Goal: Task Accomplishment & Management: Manage account settings

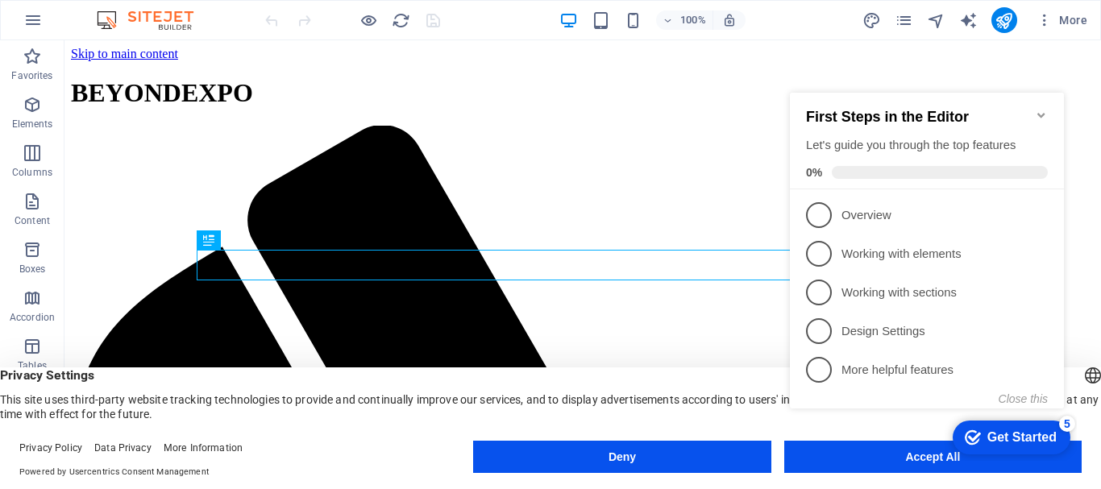
click at [1040, 109] on icon "Minimize checklist" at bounding box center [1041, 115] width 13 height 13
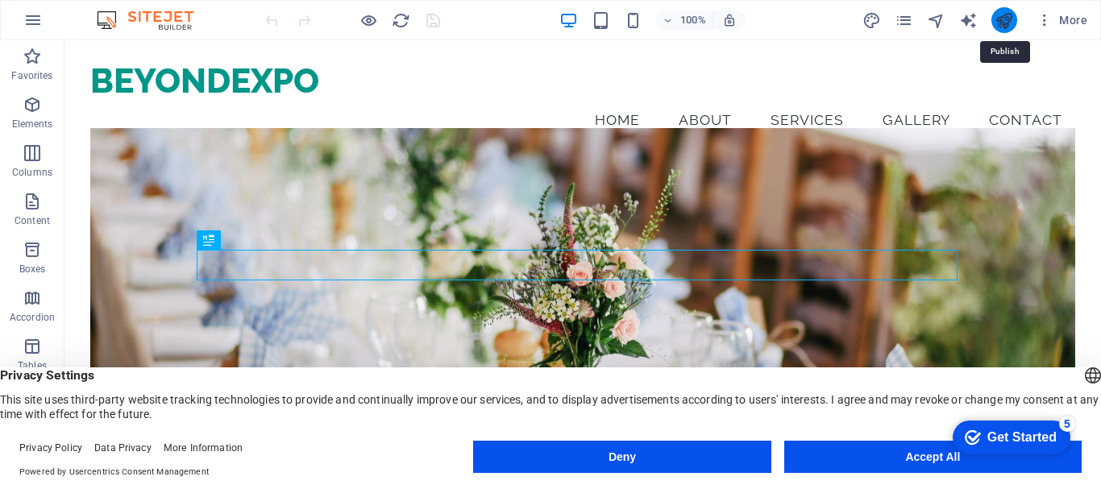
click at [1006, 26] on icon "publish" at bounding box center [1003, 20] width 19 height 19
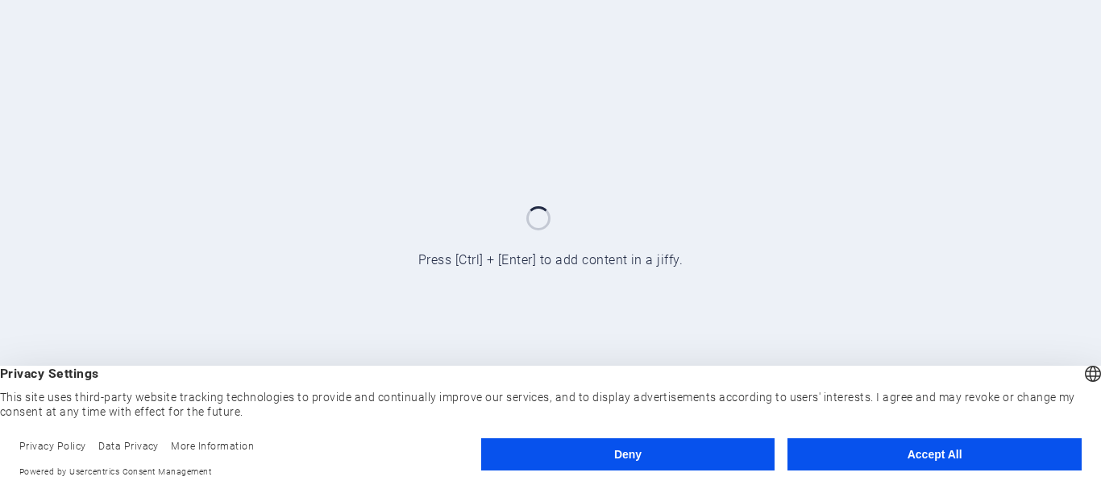
click at [903, 456] on button "Accept All" at bounding box center [934, 454] width 294 height 32
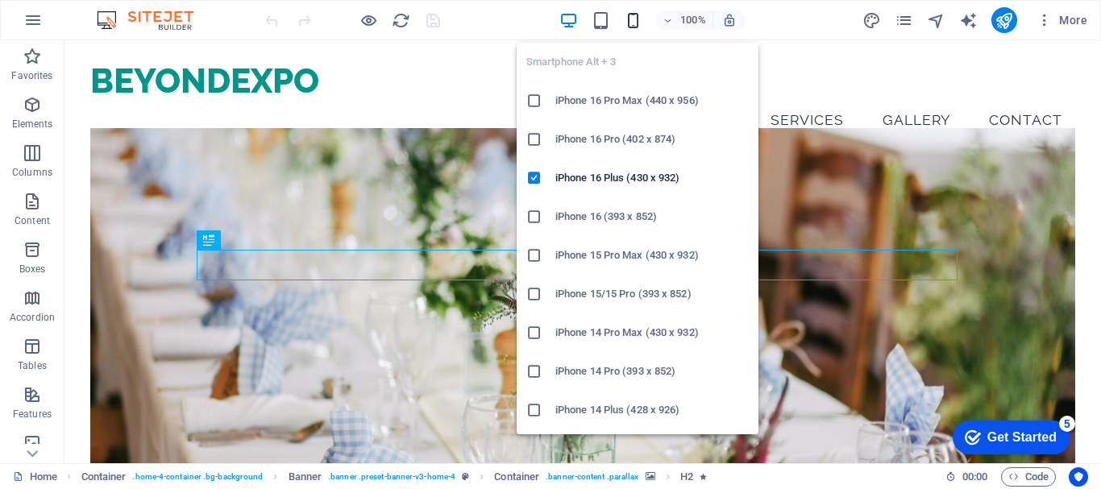
click at [635, 17] on icon "button" at bounding box center [633, 20] width 19 height 19
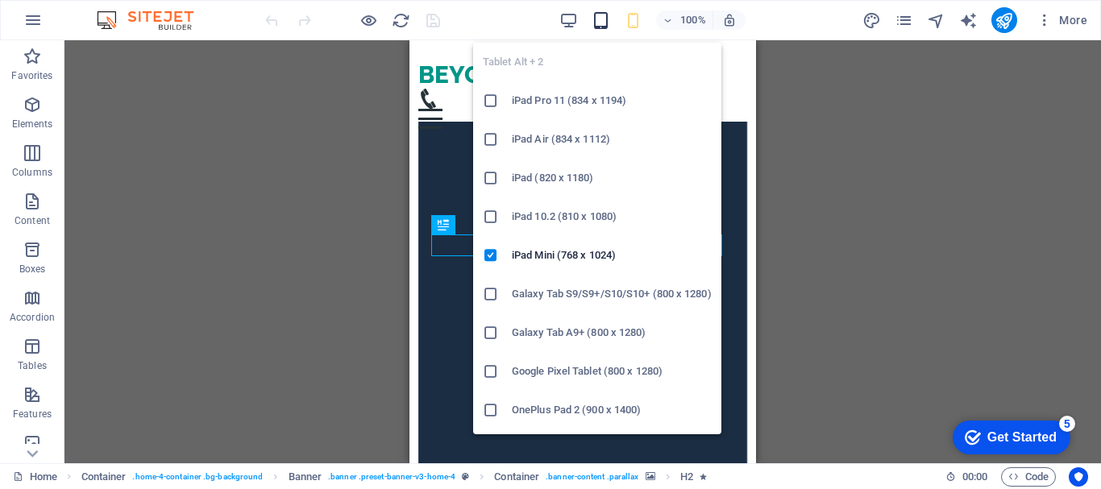
click at [604, 27] on icon "button" at bounding box center [601, 20] width 19 height 19
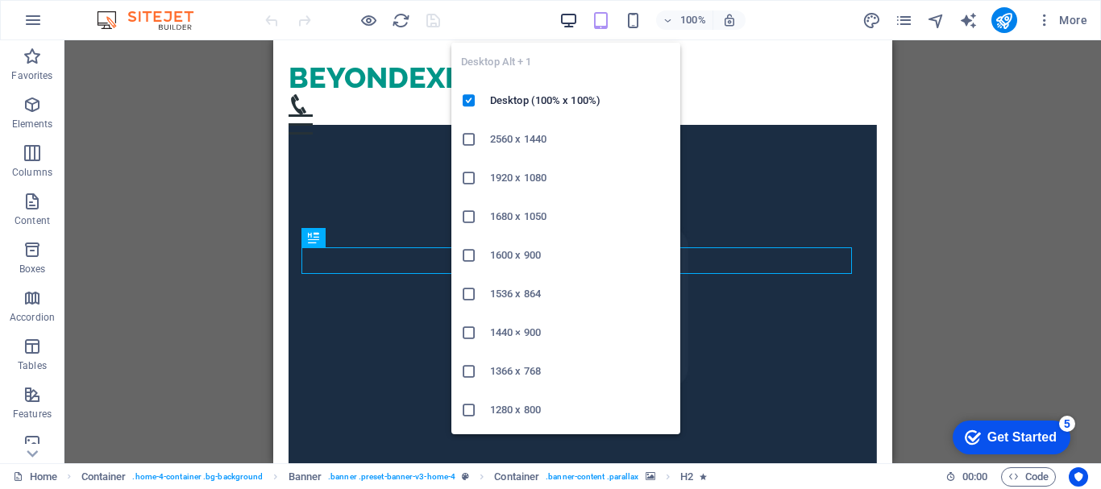
click at [575, 20] on icon "button" at bounding box center [568, 20] width 19 height 19
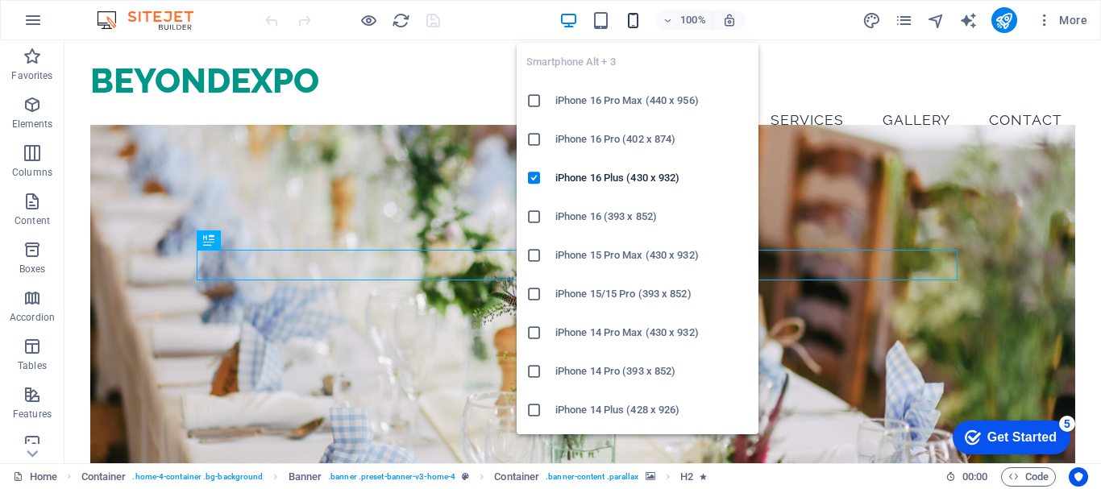
click at [633, 21] on icon "button" at bounding box center [633, 20] width 19 height 19
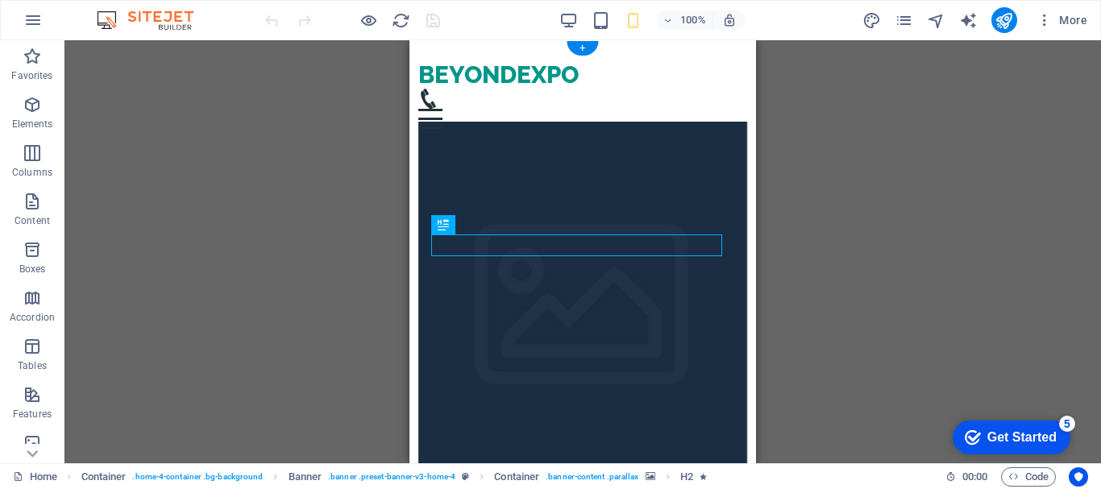
click at [620, 131] on figure at bounding box center [583, 314] width 330 height 385
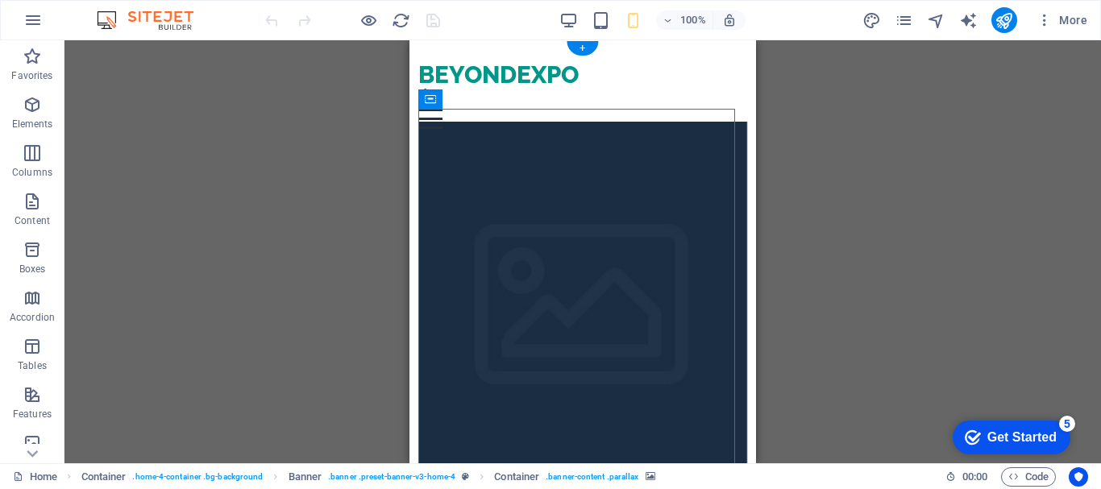
drag, startPoint x: 620, startPoint y: 131, endPoint x: 477, endPoint y: 128, distance: 142.7
click at [619, 131] on figure at bounding box center [583, 314] width 330 height 385
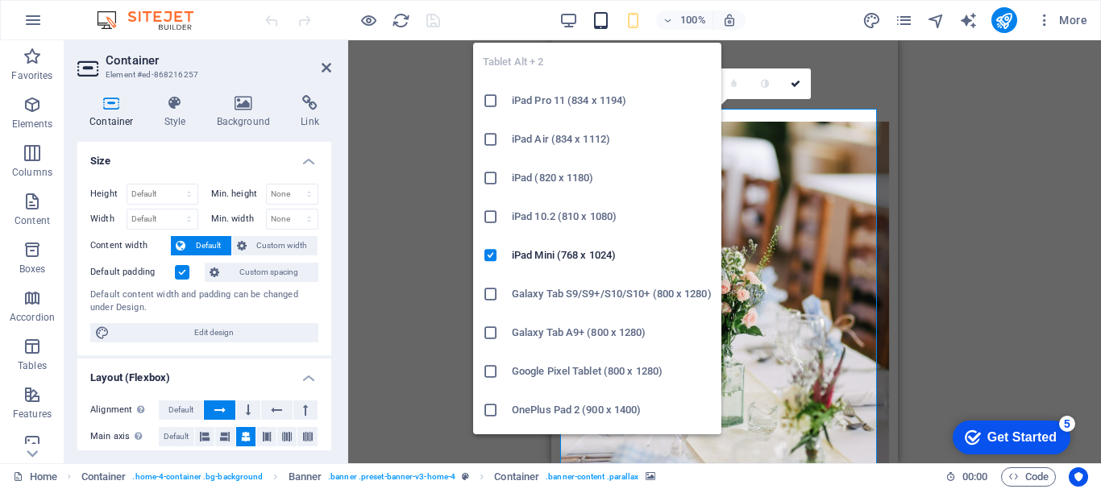
click at [606, 14] on icon "button" at bounding box center [601, 20] width 19 height 19
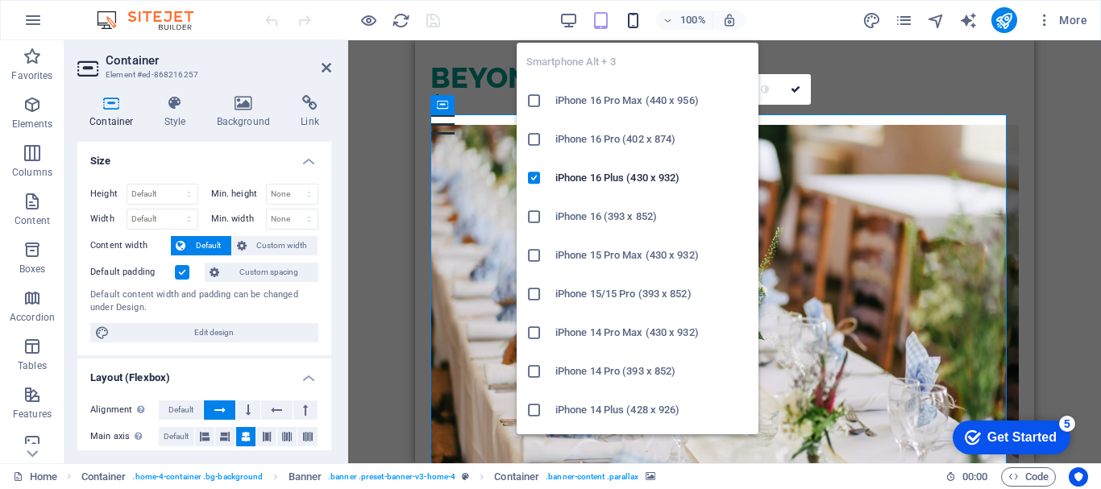
click at [631, 17] on icon "button" at bounding box center [633, 20] width 19 height 19
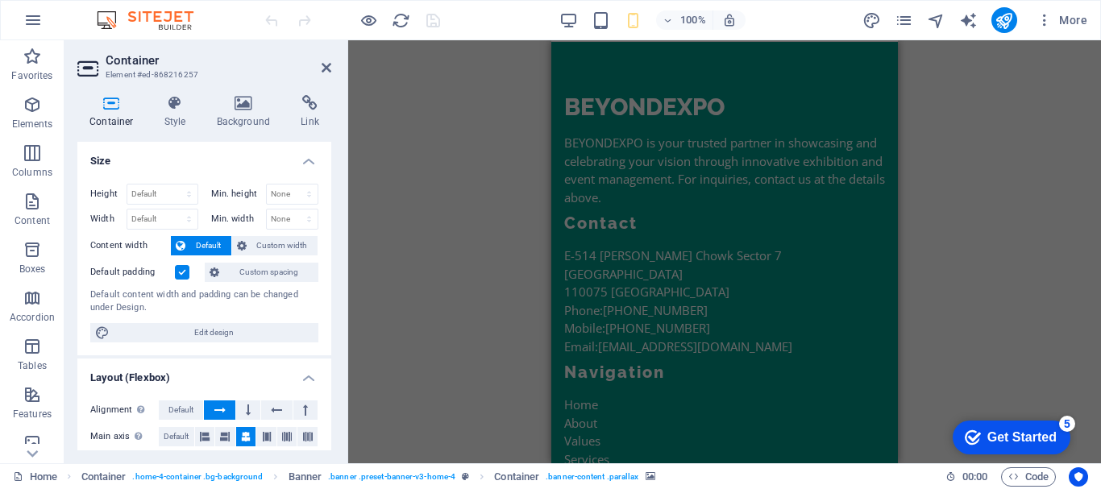
scroll to position [4223, 0]
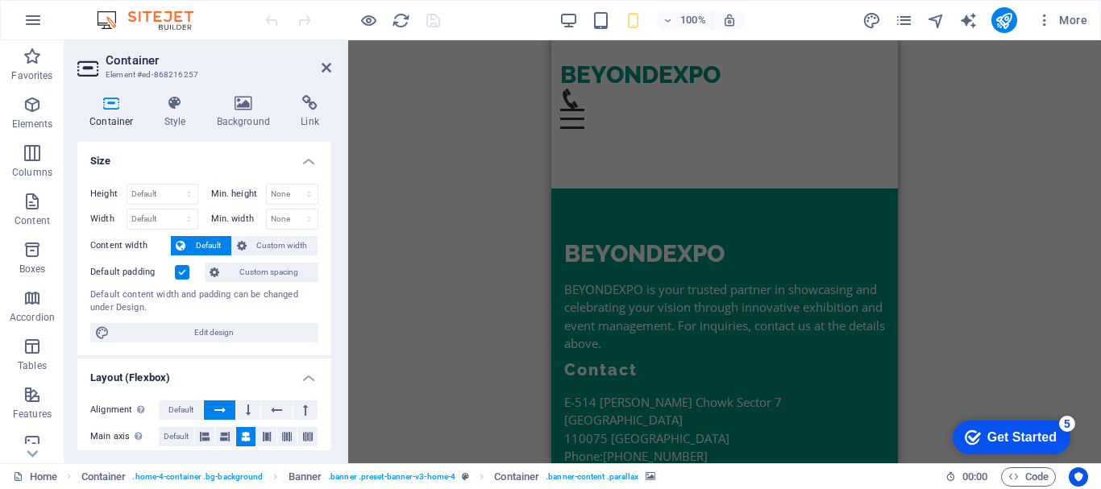
drag, startPoint x: 890, startPoint y: 89, endPoint x: 1459, endPoint y: 458, distance: 677.8
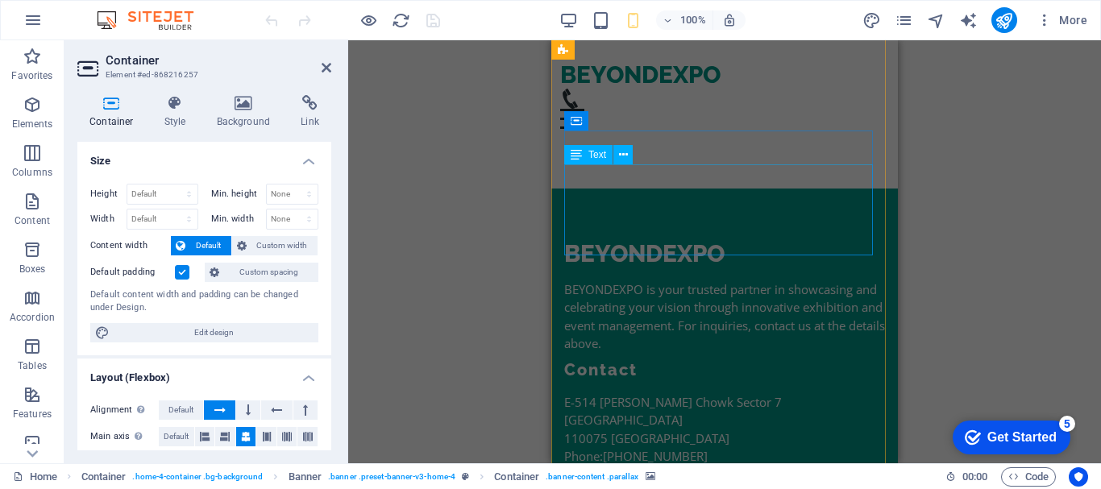
click at [686, 448] on span "[PHONE_NUMBER]" at bounding box center [655, 456] width 105 height 16
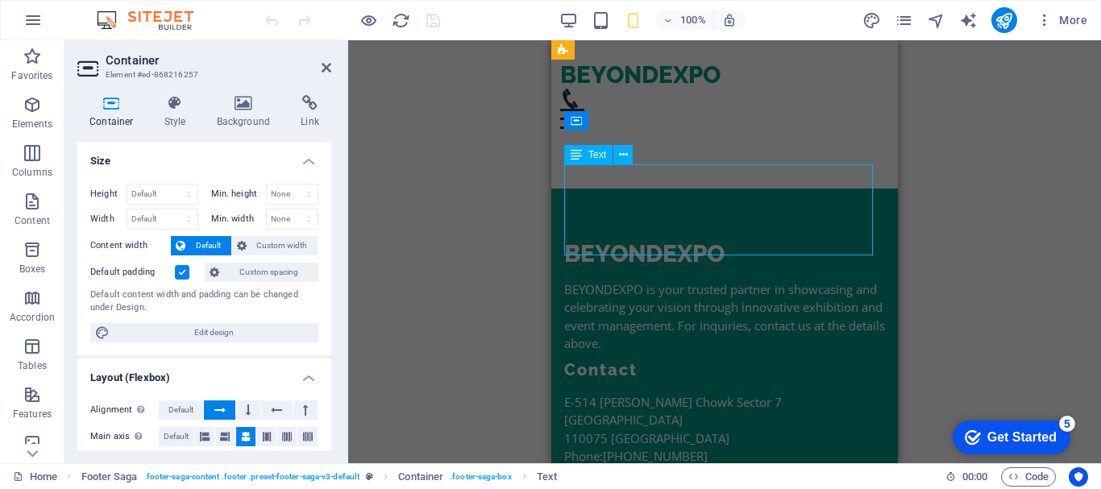
click at [686, 448] on span "[PHONE_NUMBER]" at bounding box center [655, 456] width 105 height 16
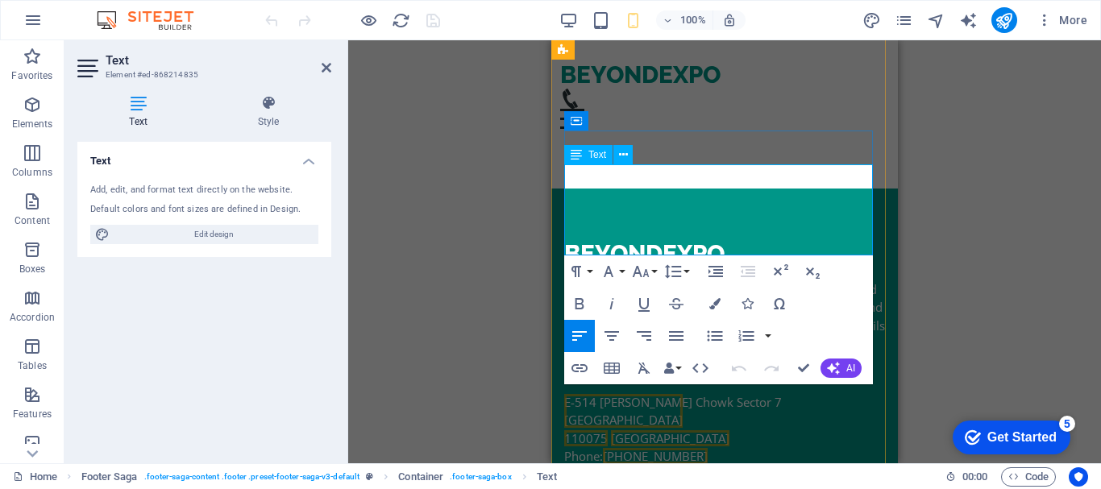
click at [691, 467] on span "[PHONE_NUMBER]" at bounding box center [657, 475] width 105 height 16
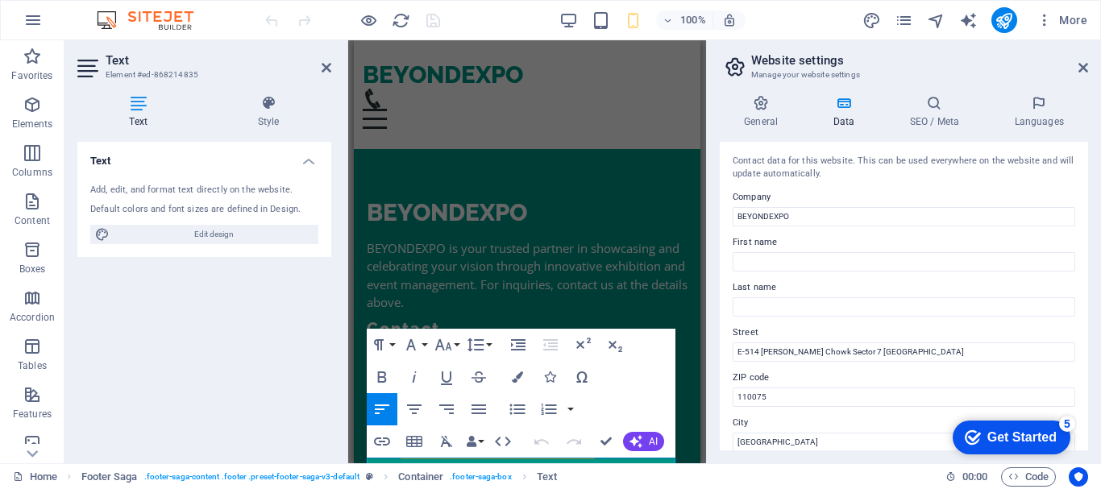
scroll to position [3852, 0]
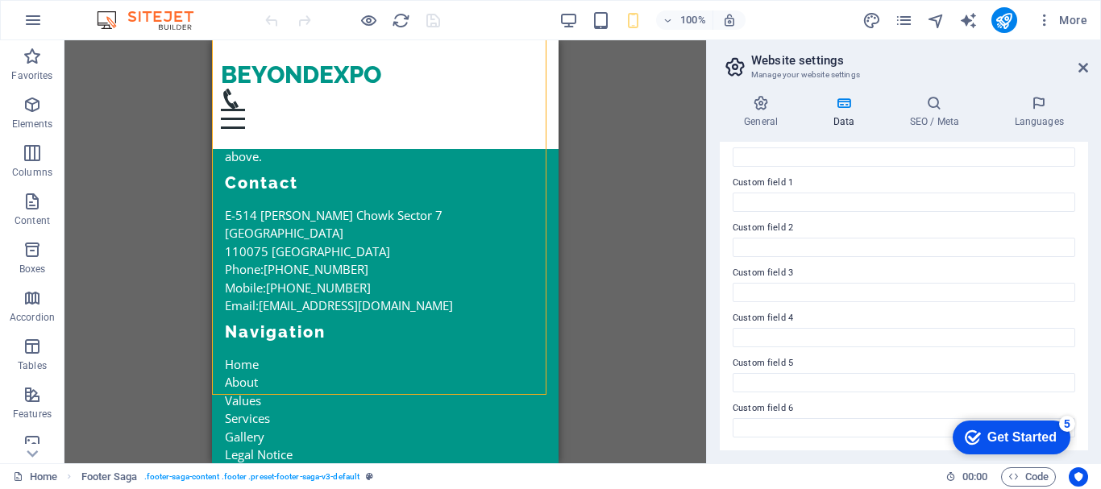
scroll to position [4302, 0]
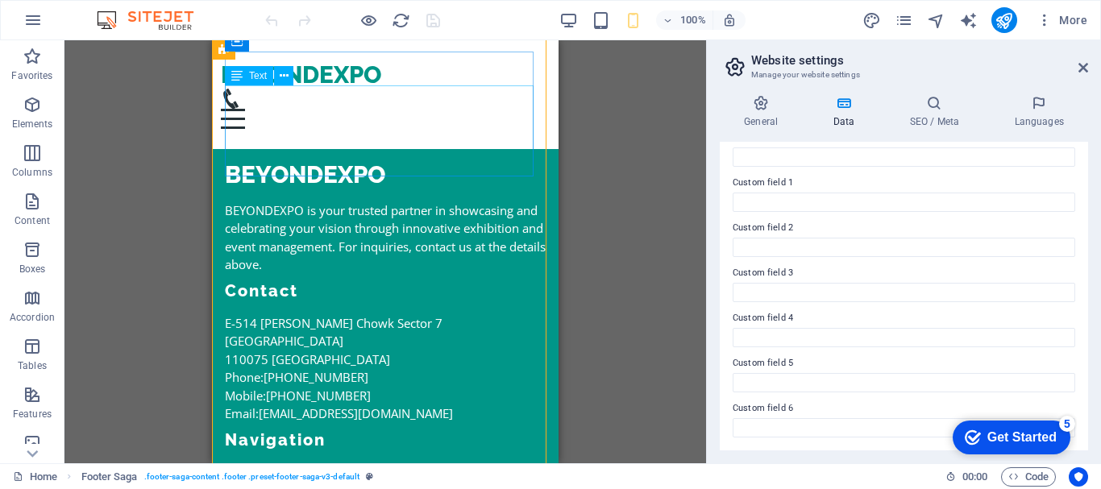
click at [402, 314] on div "[STREET_ADDRESS][PERSON_NAME] Phone: [PHONE_NUMBER] Mobile: [PHONE_NUMBER] Emai…" at bounding box center [385, 368] width 321 height 109
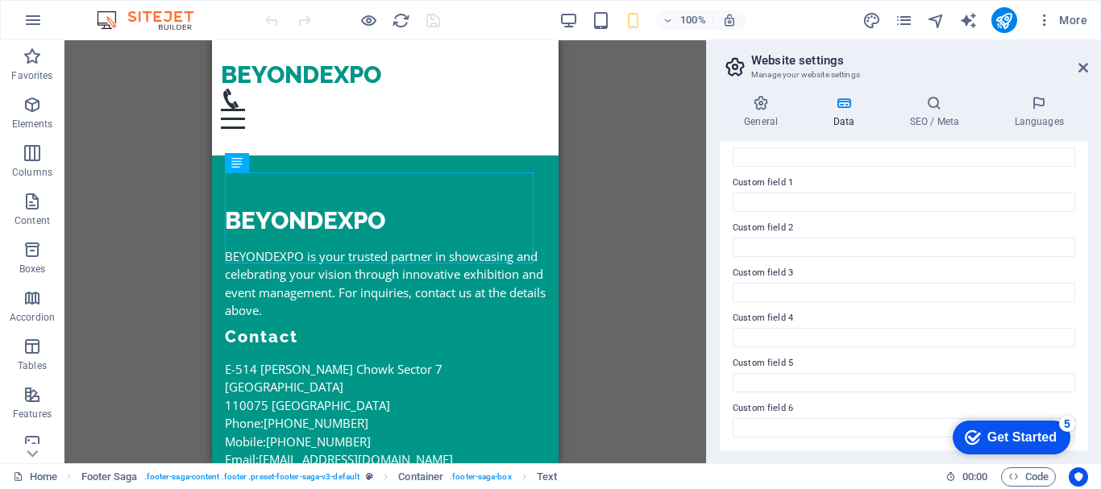
scroll to position [4205, 0]
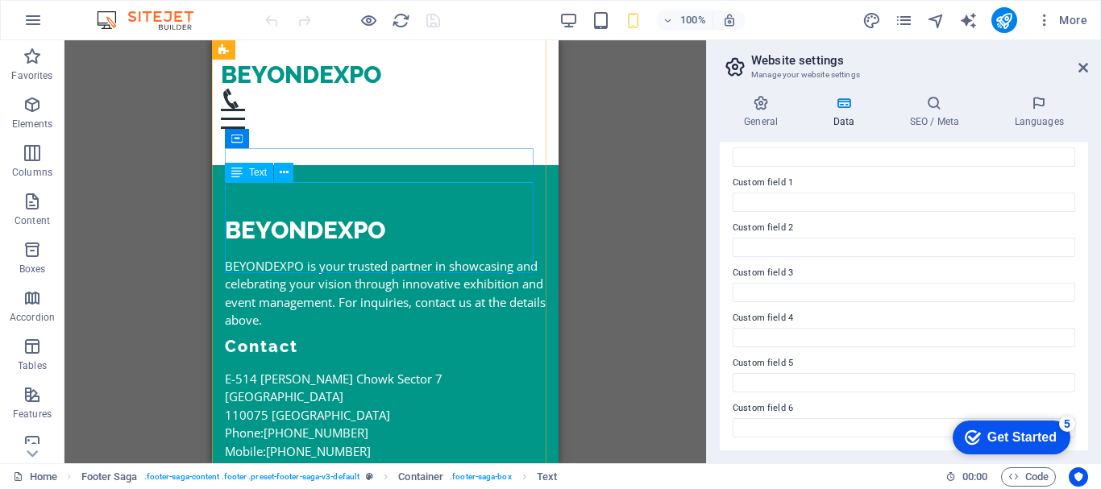
click at [461, 370] on div "[STREET_ADDRESS][PERSON_NAME] Phone: [PHONE_NUMBER] Mobile: [PHONE_NUMBER] Emai…" at bounding box center [385, 424] width 321 height 109
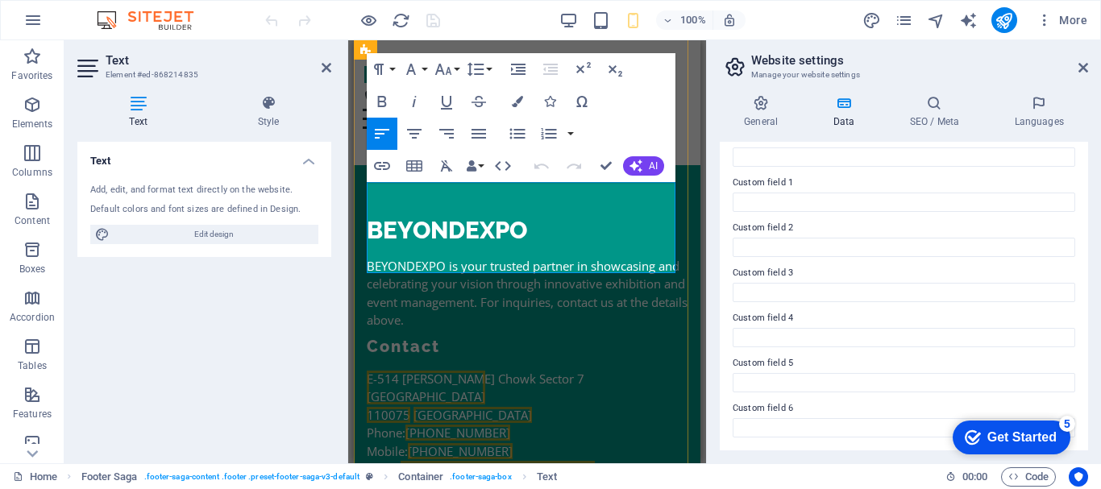
click at [491, 443] on span "[PHONE_NUMBER]" at bounding box center [460, 451] width 105 height 16
click at [500, 425] on span "[PHONE_NUMBER]" at bounding box center [457, 433] width 105 height 16
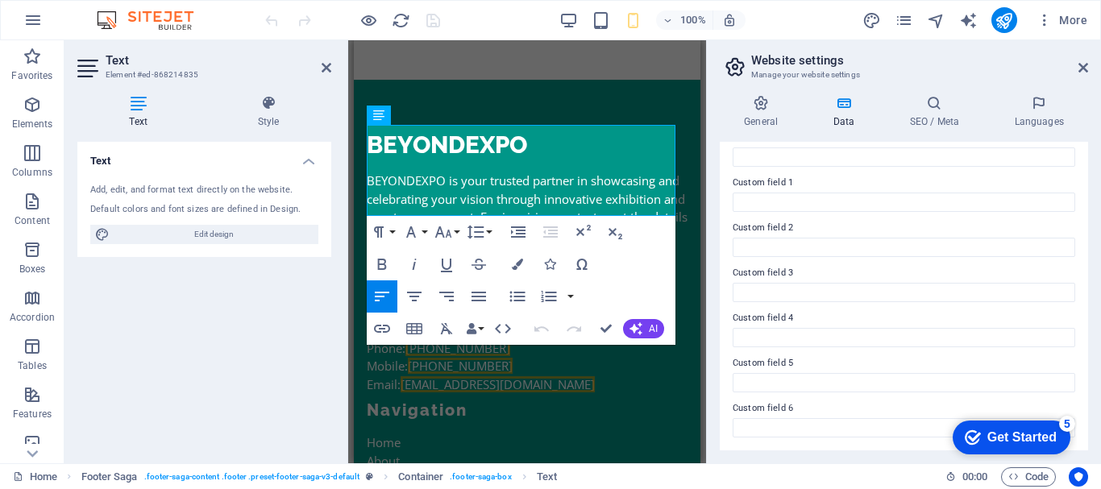
scroll to position [4410, 0]
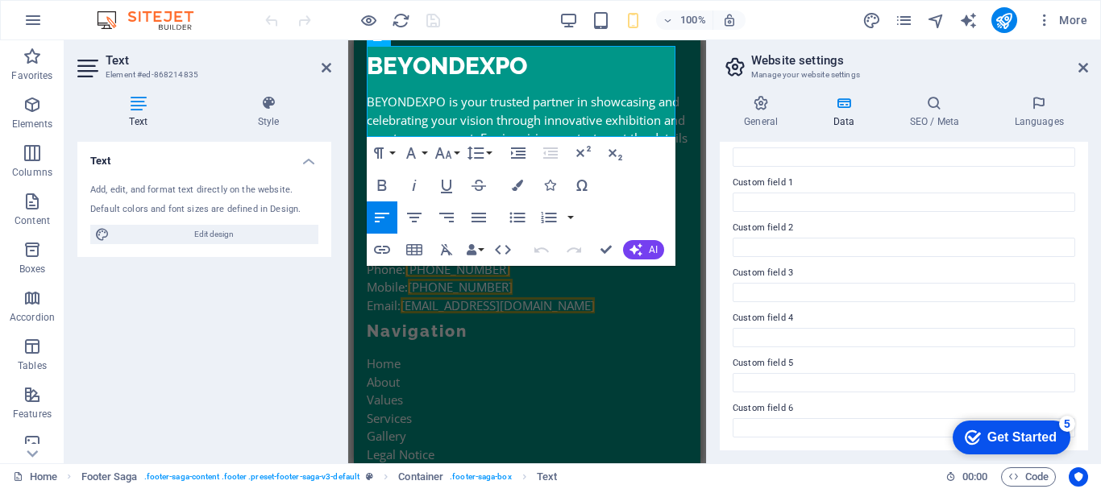
drag, startPoint x: 695, startPoint y: 394, endPoint x: 1011, endPoint y: 509, distance: 335.5
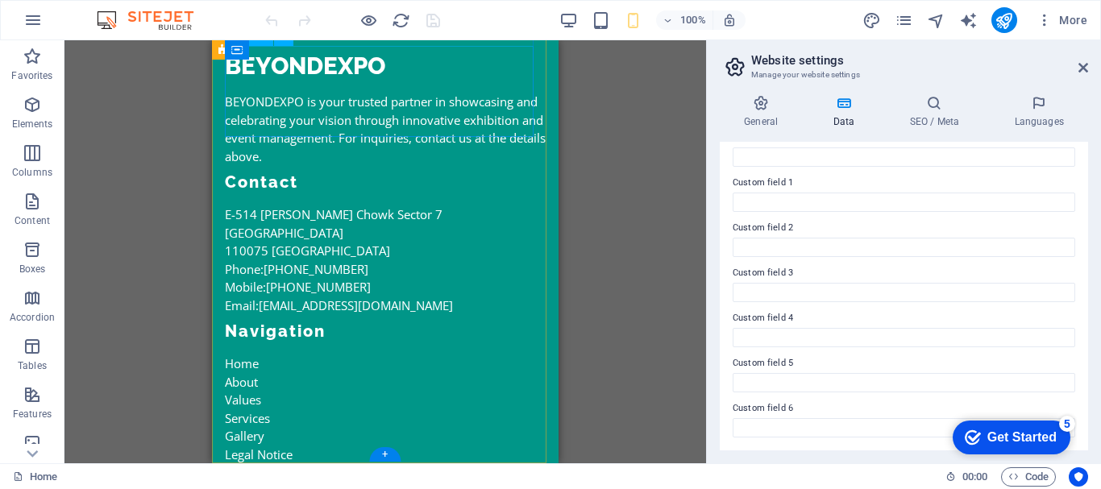
click at [392, 206] on div "[STREET_ADDRESS][PERSON_NAME] Phone: [PHONE_NUMBER] Mobile: [PHONE_NUMBER] Emai…" at bounding box center [385, 260] width 321 height 109
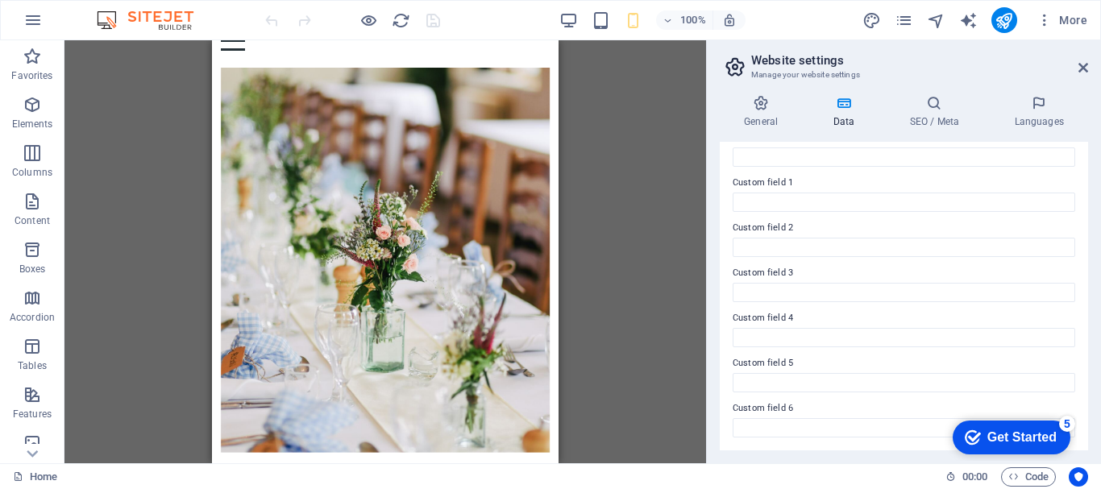
scroll to position [60, 0]
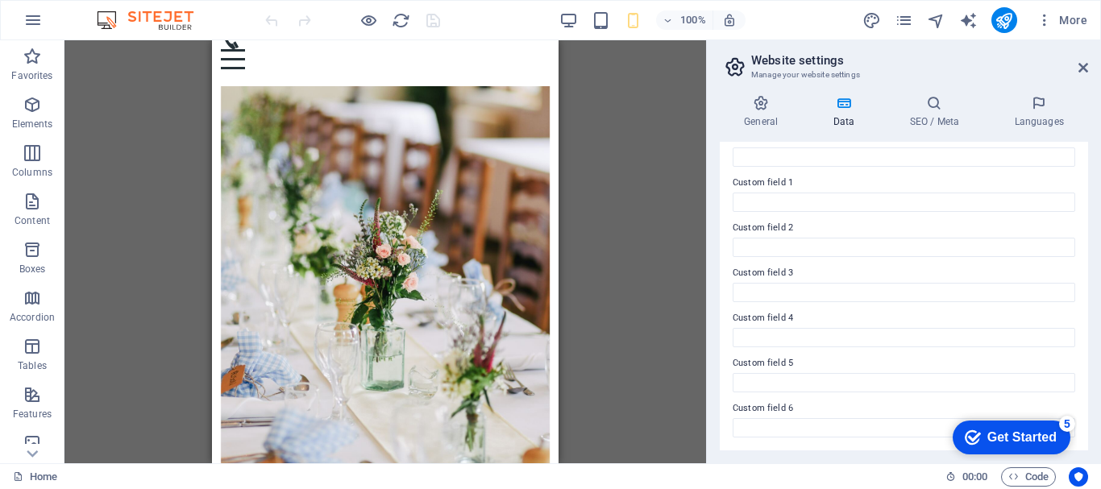
drag, startPoint x: 555, startPoint y: 424, endPoint x: 826, endPoint y: 105, distance: 418.5
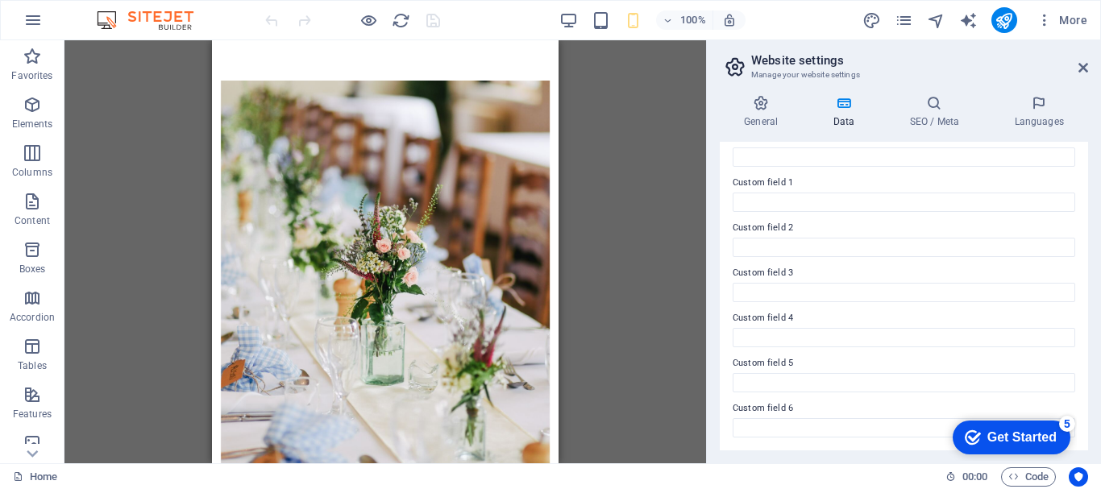
scroll to position [257, 0]
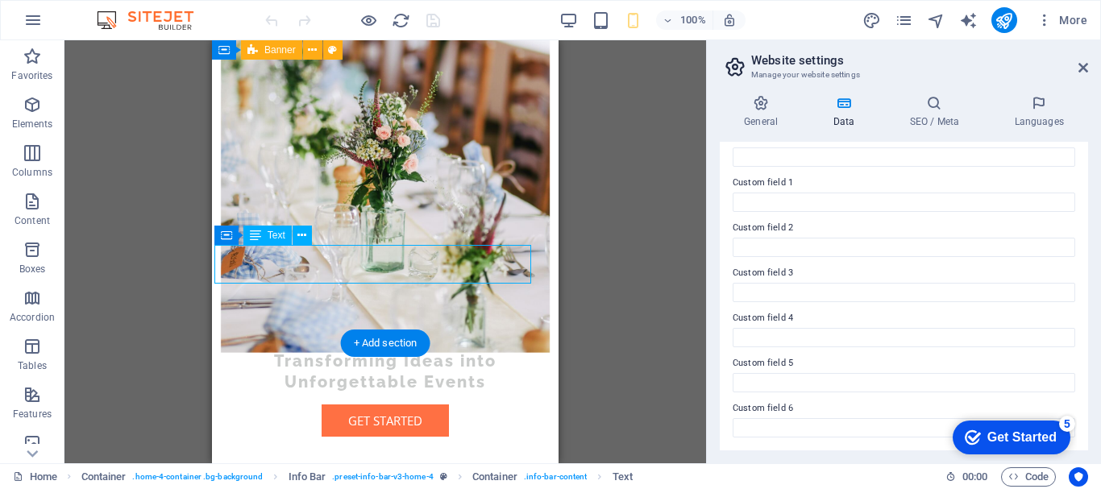
drag, startPoint x: 347, startPoint y: 255, endPoint x: 252, endPoint y: 258, distance: 94.3
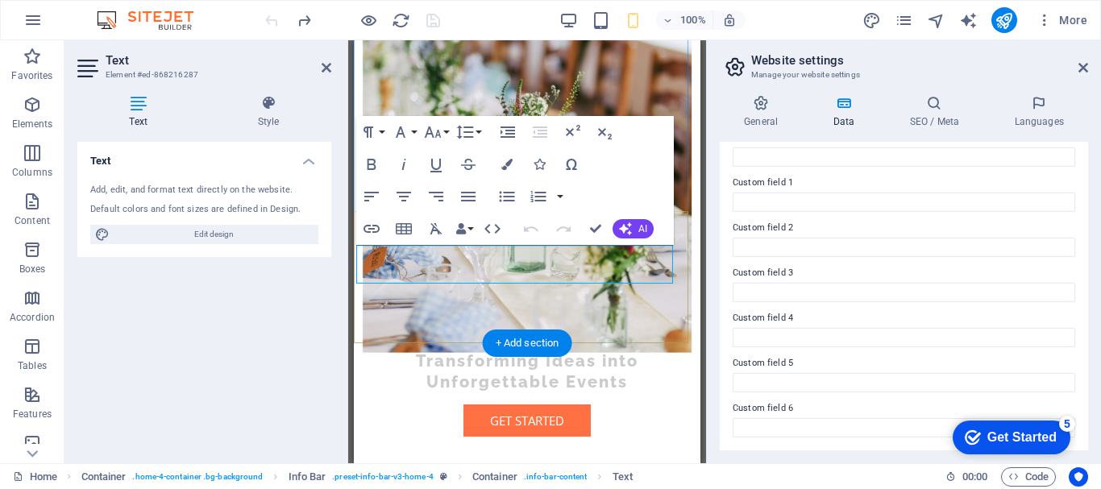
click at [1091, 262] on div "General Data SEO / Meta Languages Website name [DOMAIN_NAME] Logo Drag files he…" at bounding box center [904, 272] width 394 height 381
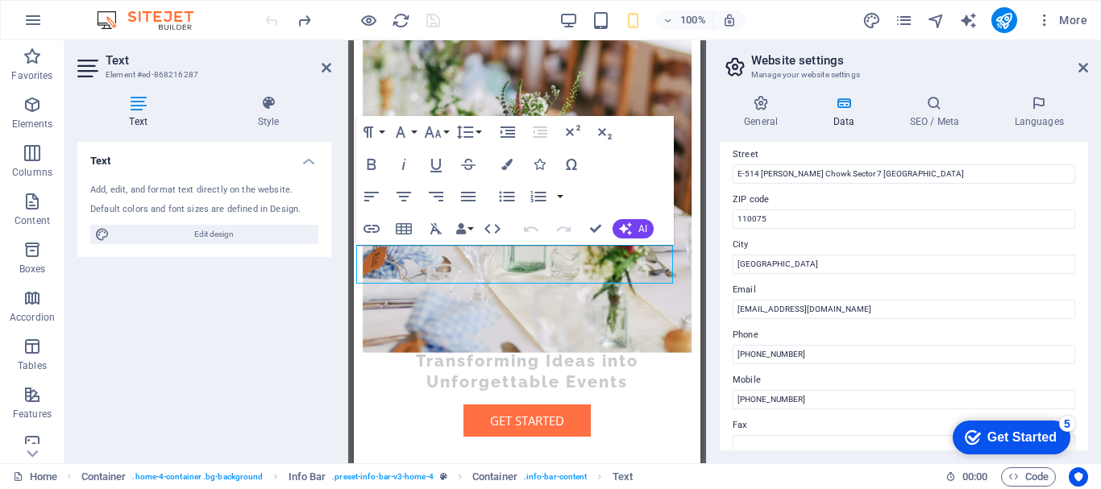
scroll to position [158, 0]
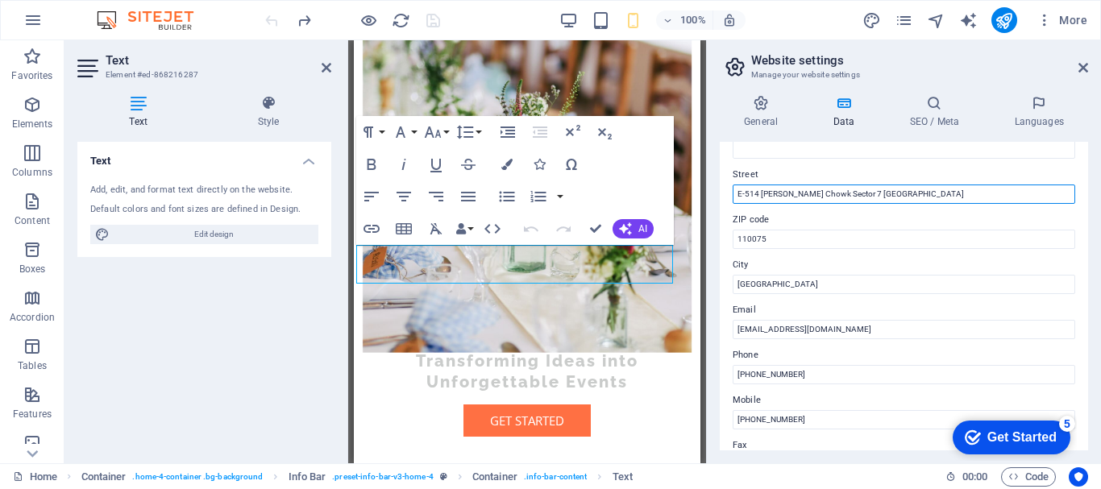
click at [759, 195] on input "E-514 [PERSON_NAME] Chowk Sector 7 [GEOGRAPHIC_DATA]" at bounding box center [904, 194] width 343 height 19
drag, startPoint x: 759, startPoint y: 195, endPoint x: 814, endPoint y: 194, distance: 54.8
click at [814, 194] on input "E-514 [PERSON_NAME] Chowk Sector 7 [GEOGRAPHIC_DATA]" at bounding box center [904, 194] width 343 height 19
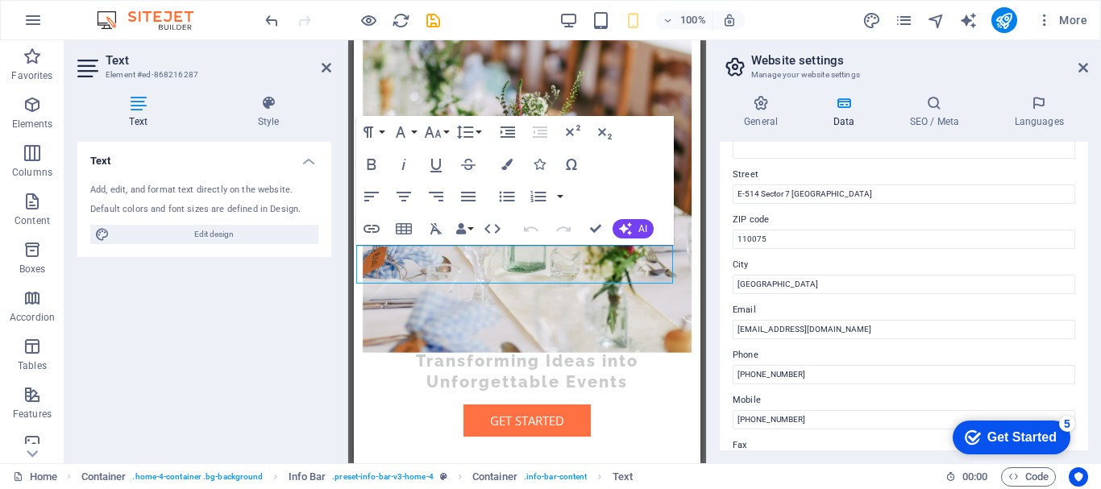
drag, startPoint x: 702, startPoint y: 358, endPoint x: 702, endPoint y: 318, distance: 39.5
click at [707, 319] on div "Home Favorites Elements Columns Content Boxes Accordion Tables Features Images …" at bounding box center [550, 251] width 1101 height 423
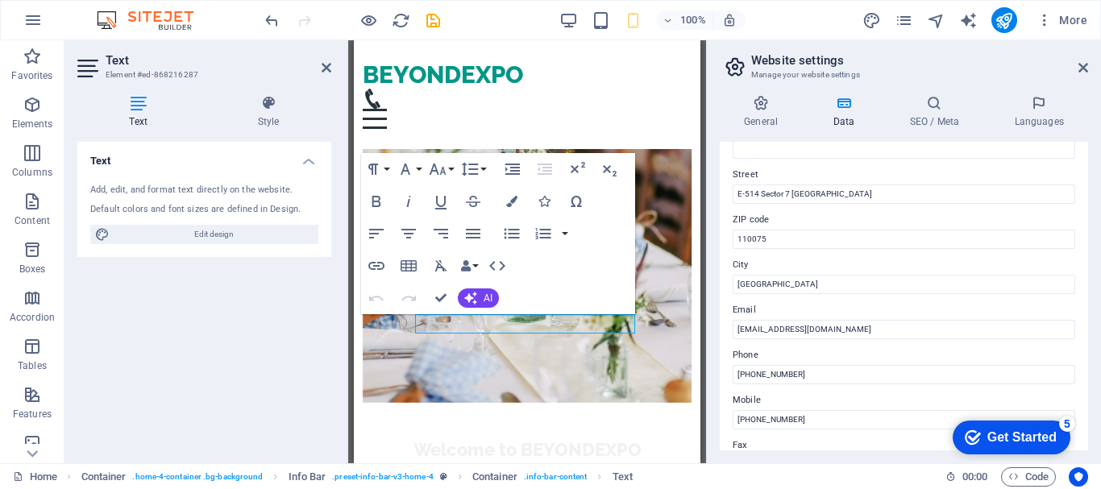
scroll to position [118, 0]
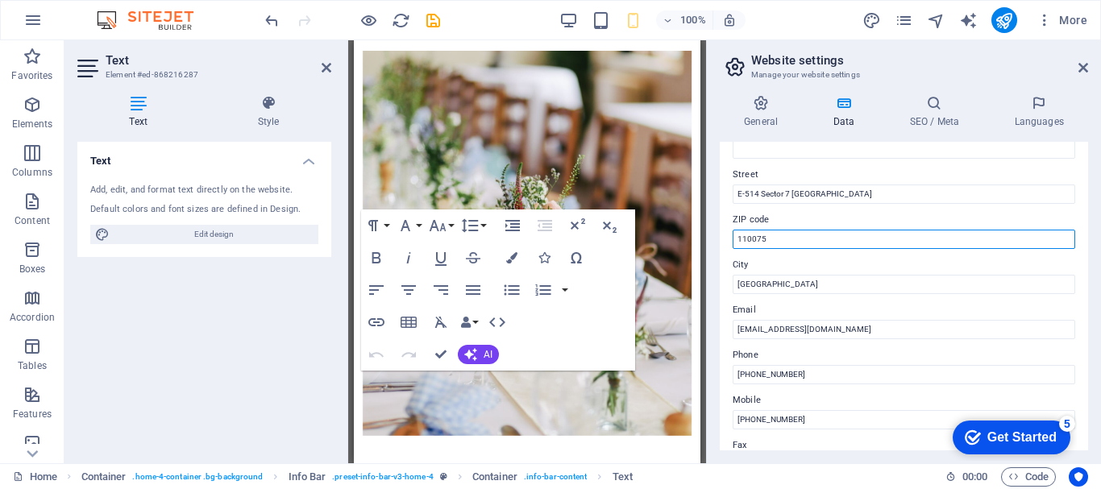
click at [783, 242] on input "110075" at bounding box center [904, 239] width 343 height 19
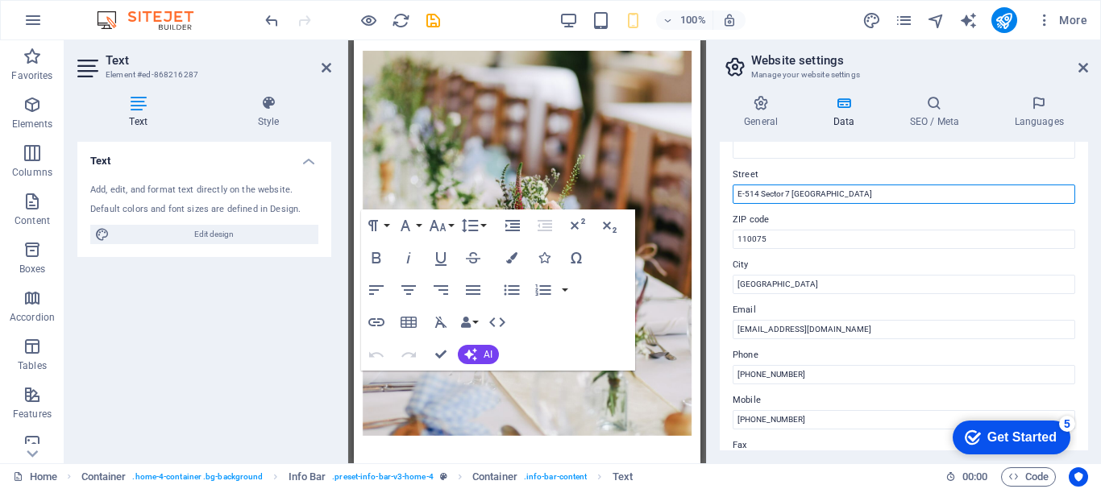
drag, startPoint x: 791, startPoint y: 193, endPoint x: 823, endPoint y: 195, distance: 32.3
click at [823, 195] on input "E-514 Sector 7 [GEOGRAPHIC_DATA]" at bounding box center [904, 194] width 343 height 19
click at [778, 191] on input "E-514 Sector 7 [GEOGRAPHIC_DATA]" at bounding box center [904, 194] width 343 height 19
type input "E-514 Sec 7 Dwarka"
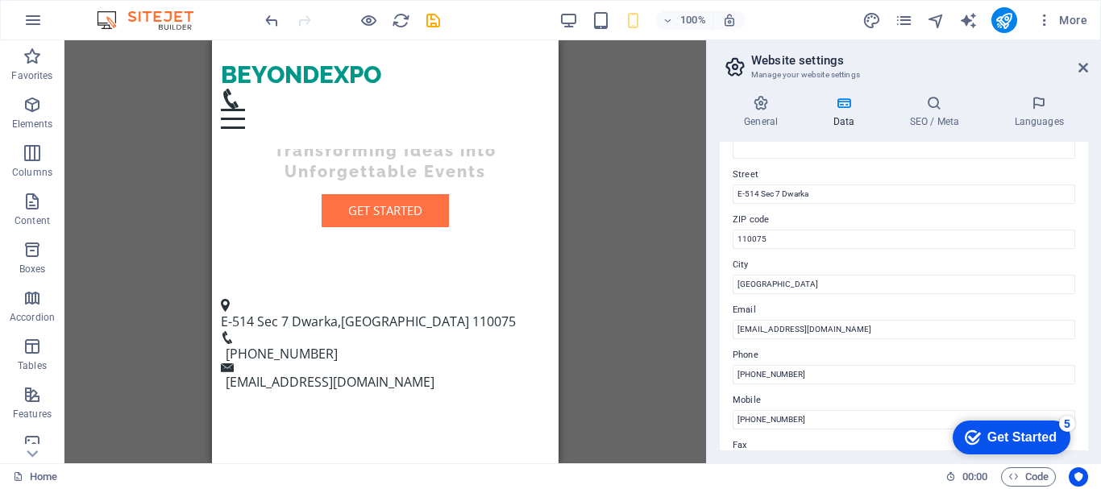
scroll to position [0, 0]
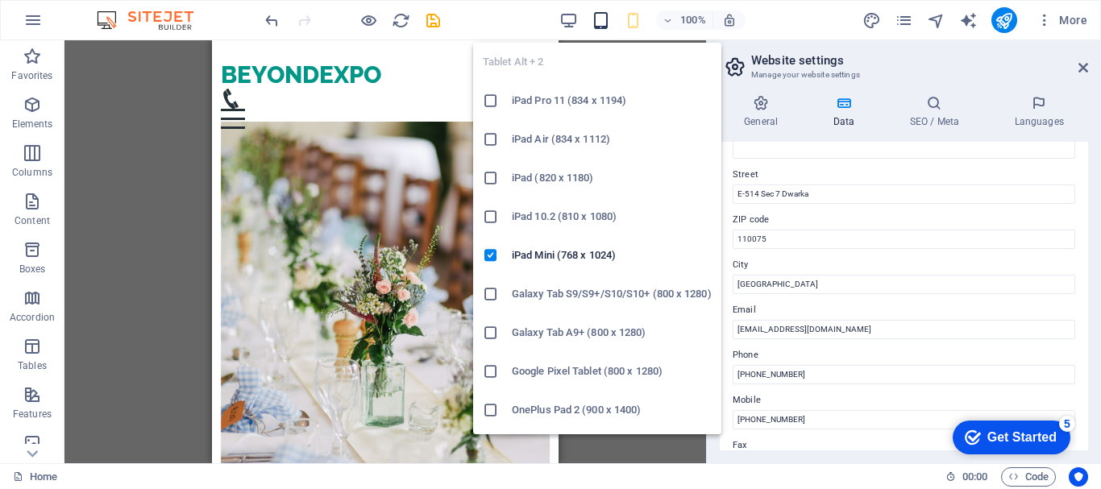
drag, startPoint x: 604, startPoint y: 25, endPoint x: 592, endPoint y: 25, distance: 12.1
click at [602, 24] on icon "button" at bounding box center [601, 20] width 19 height 19
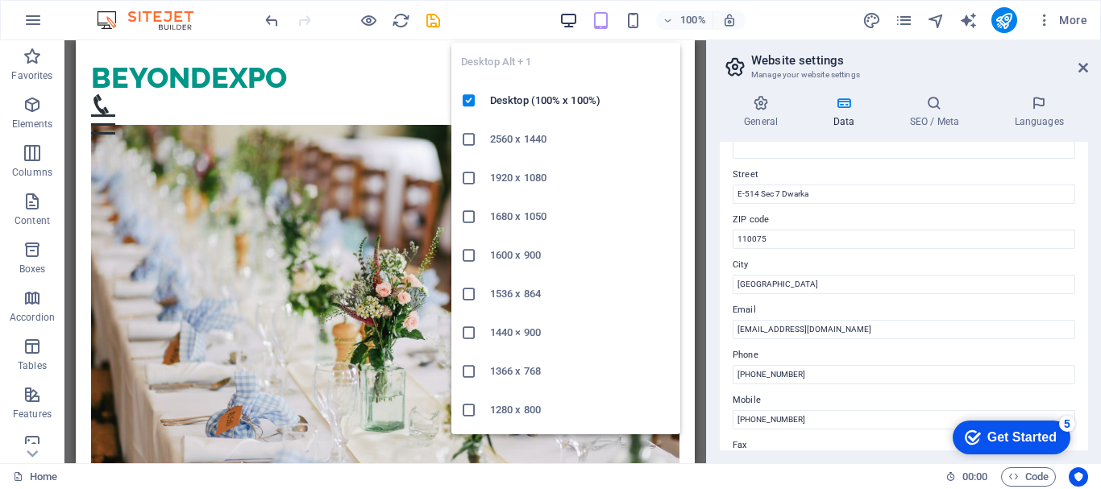
click at [572, 23] on icon "button" at bounding box center [568, 20] width 19 height 19
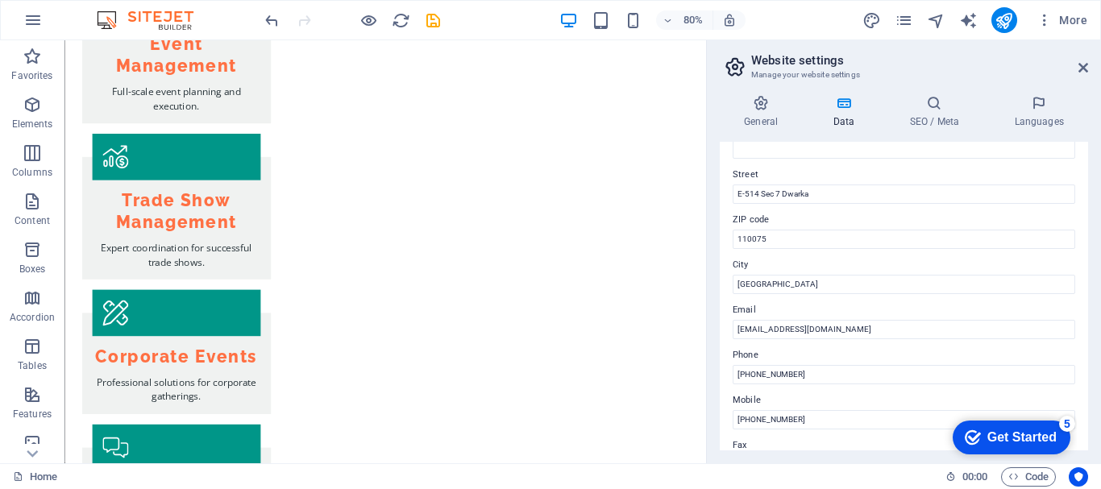
scroll to position [2315, 0]
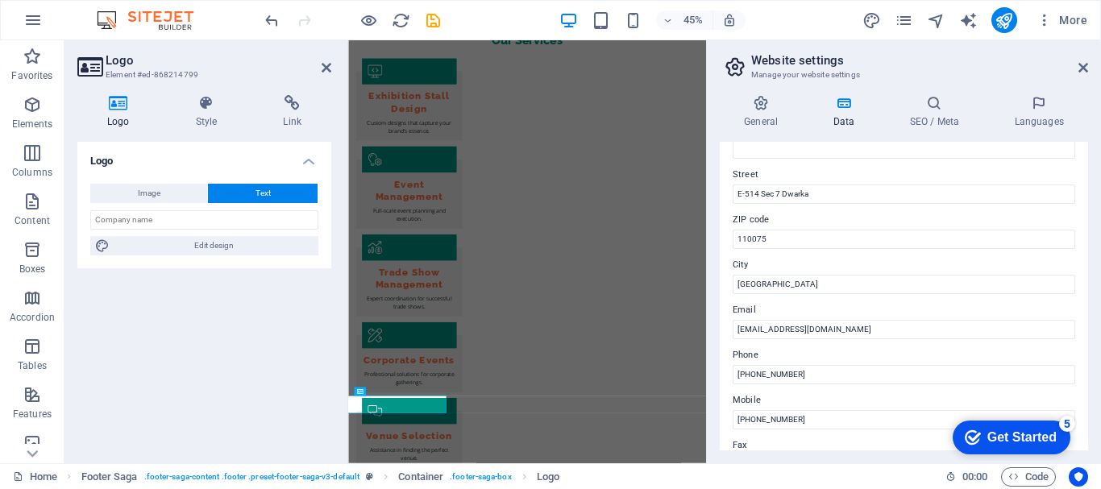
scroll to position [2253, 0]
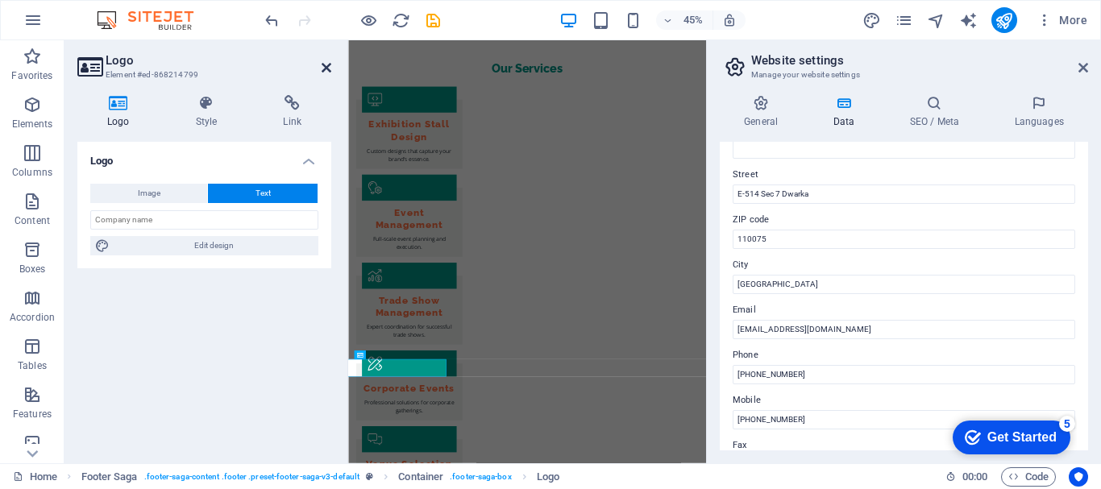
click at [329, 71] on icon at bounding box center [327, 67] width 10 height 13
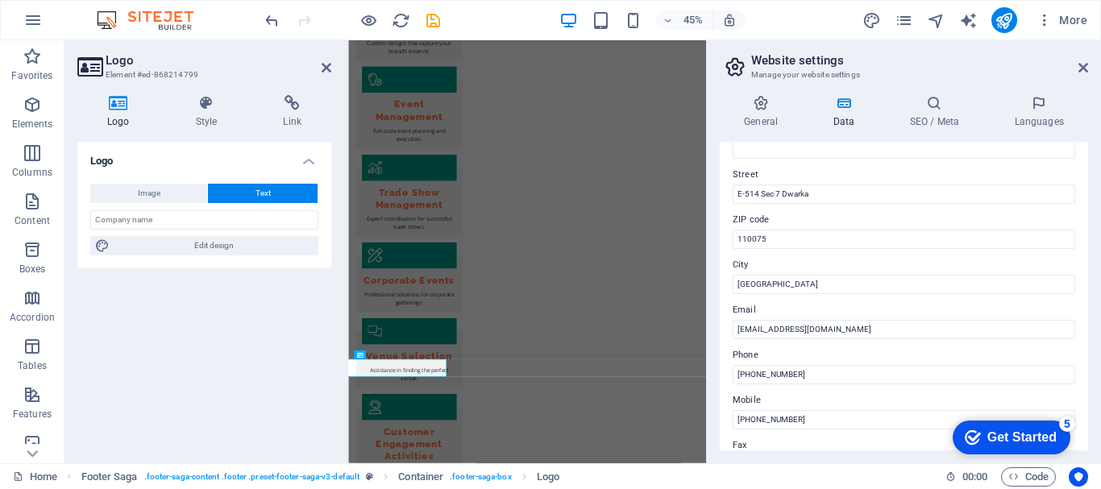
scroll to position [2315, 0]
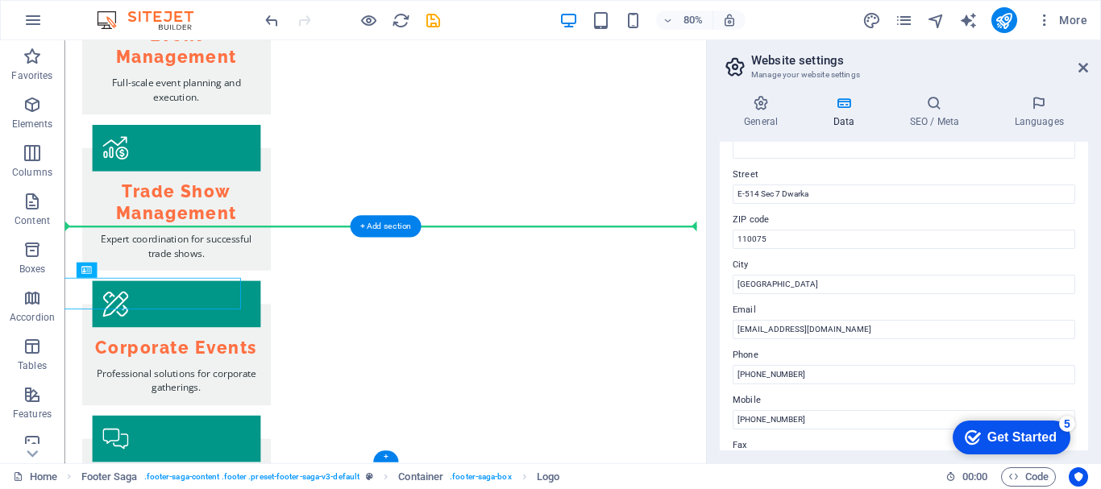
drag, startPoint x: 188, startPoint y: 359, endPoint x: 189, endPoint y: 324, distance: 34.7
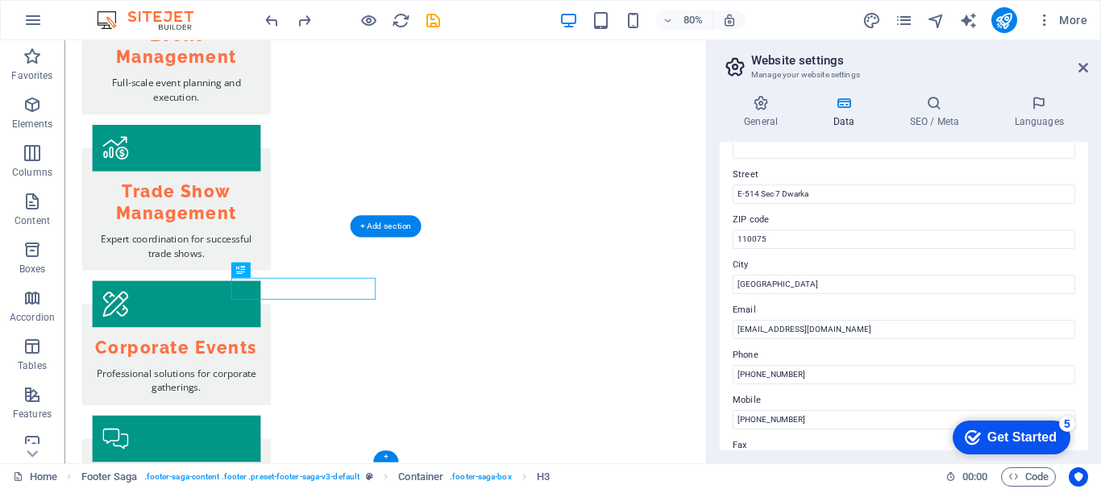
drag, startPoint x: 329, startPoint y: 355, endPoint x: 431, endPoint y: 349, distance: 102.6
drag, startPoint x: 359, startPoint y: 349, endPoint x: 352, endPoint y: 353, distance: 8.3
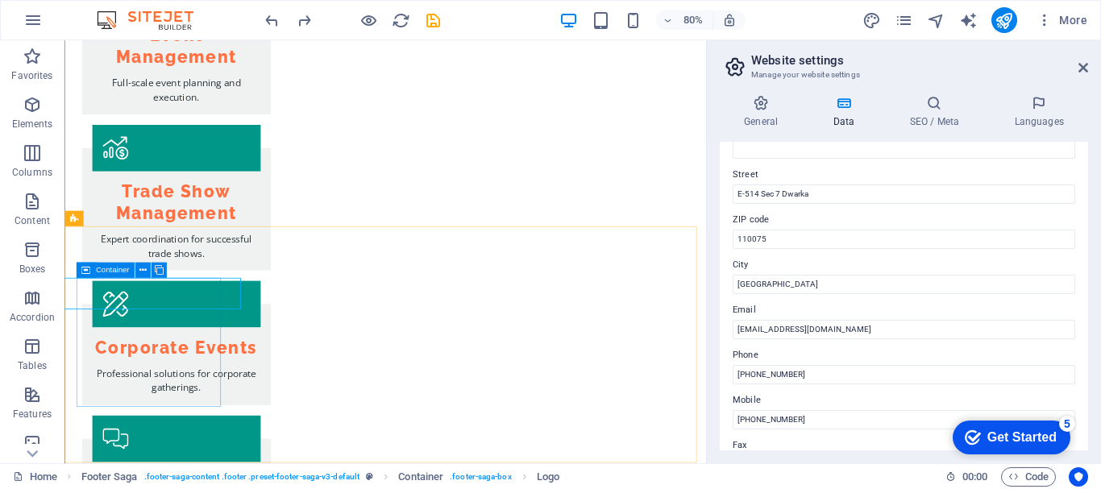
click at [85, 269] on icon at bounding box center [85, 270] width 9 height 15
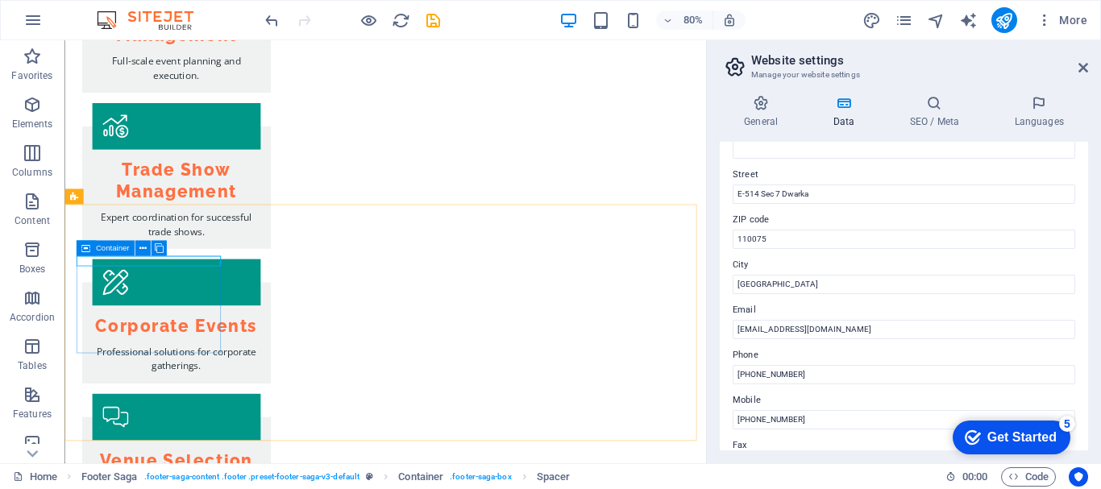
click at [85, 251] on icon at bounding box center [85, 248] width 9 height 15
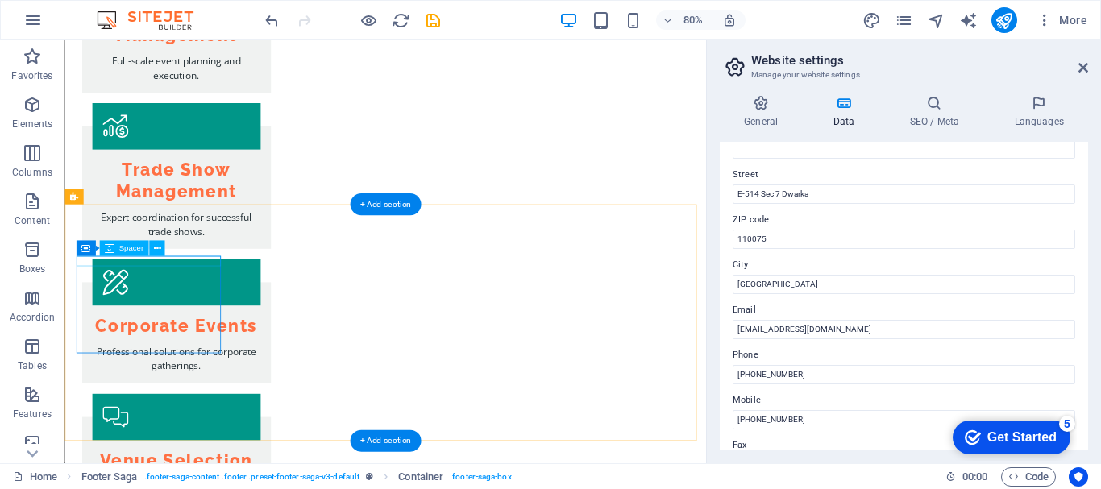
select select "px"
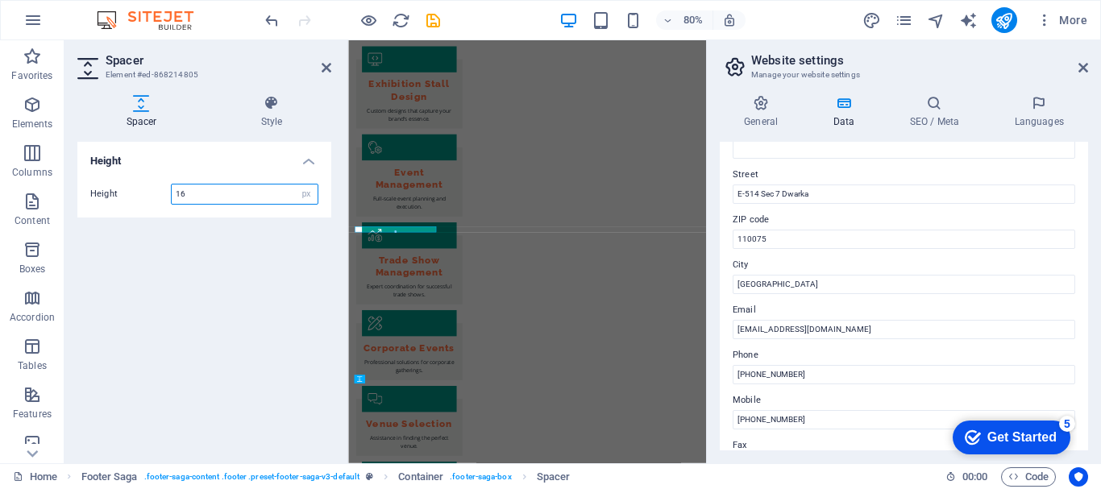
scroll to position [2280, 0]
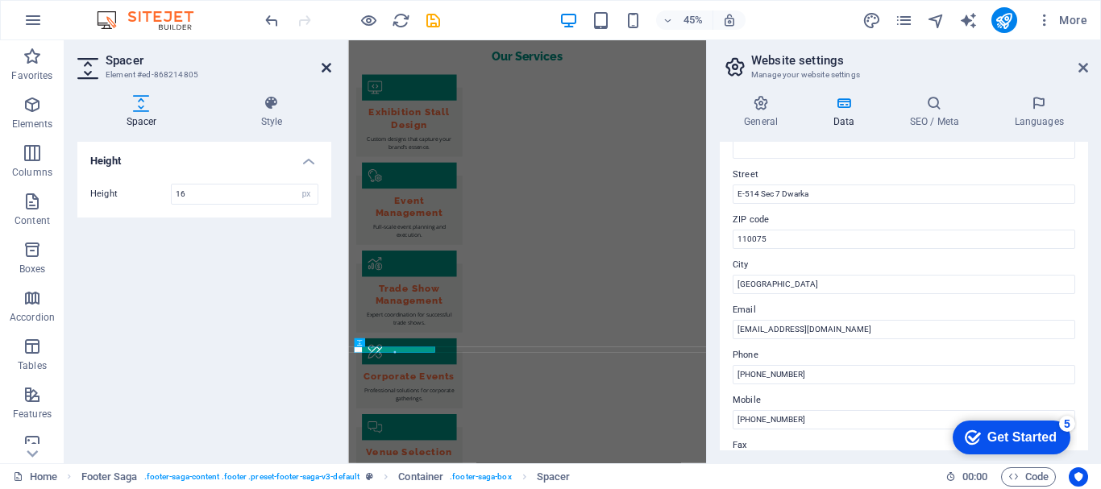
drag, startPoint x: 328, startPoint y: 66, endPoint x: 332, endPoint y: 34, distance: 32.5
click at [328, 66] on icon at bounding box center [327, 67] width 10 height 13
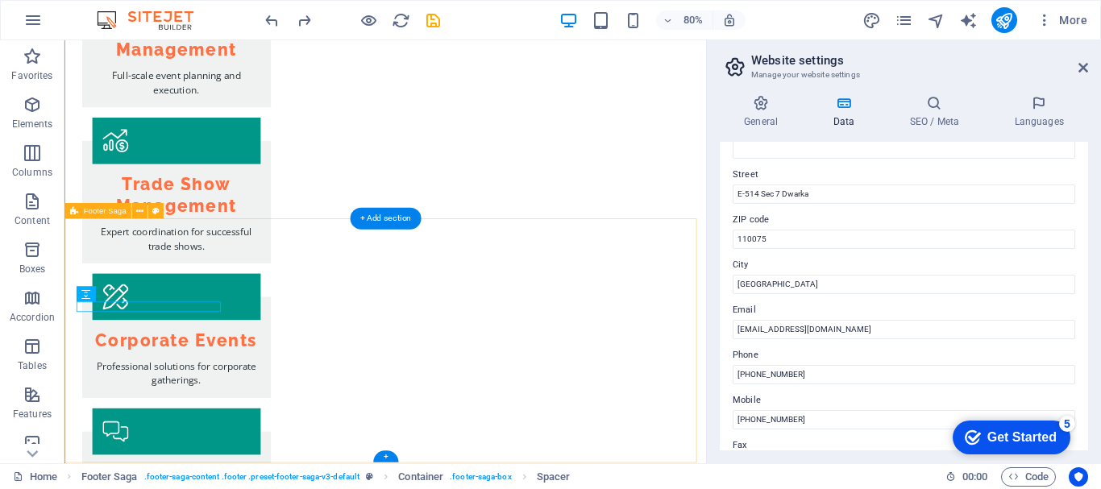
scroll to position [2315, 0]
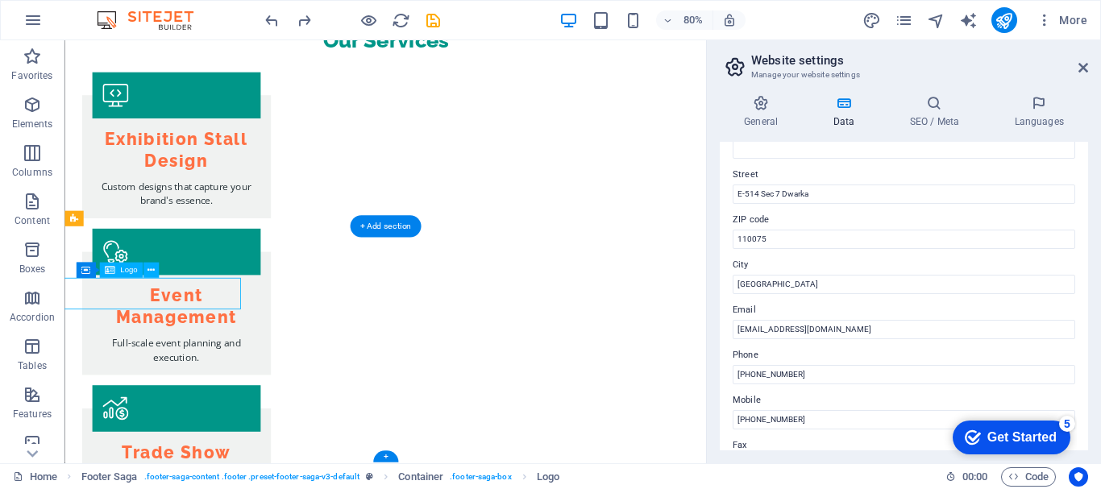
scroll to position [2253, 0]
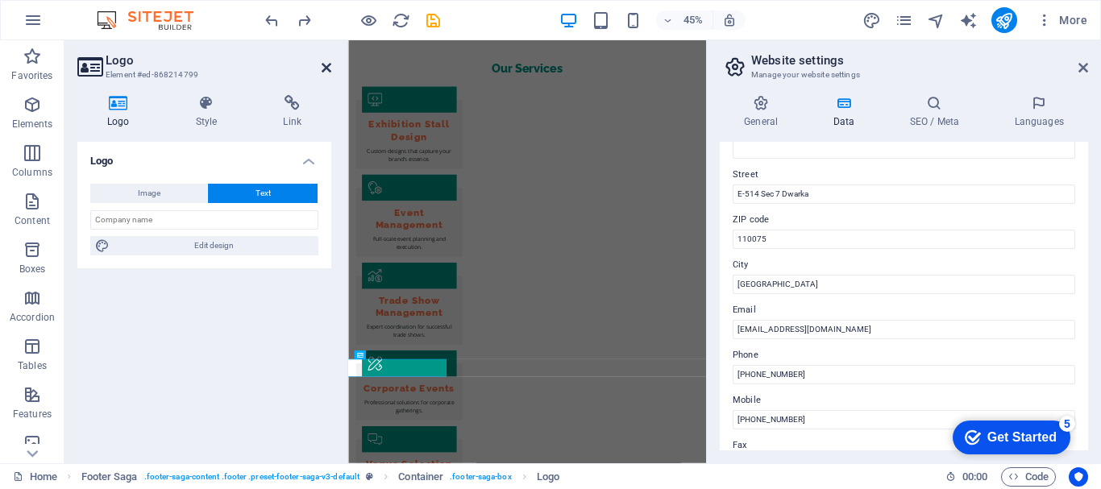
click at [324, 70] on icon at bounding box center [327, 67] width 10 height 13
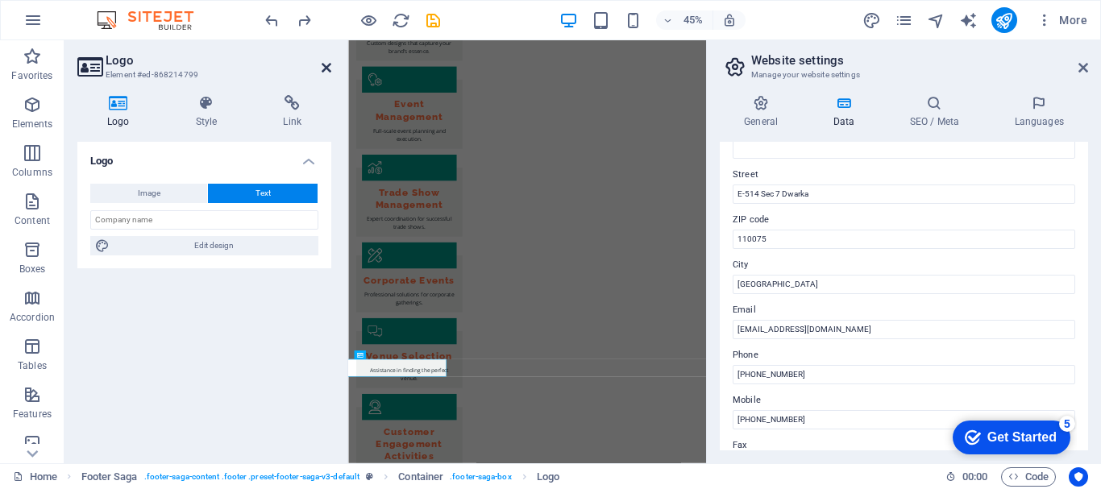
scroll to position [2315, 0]
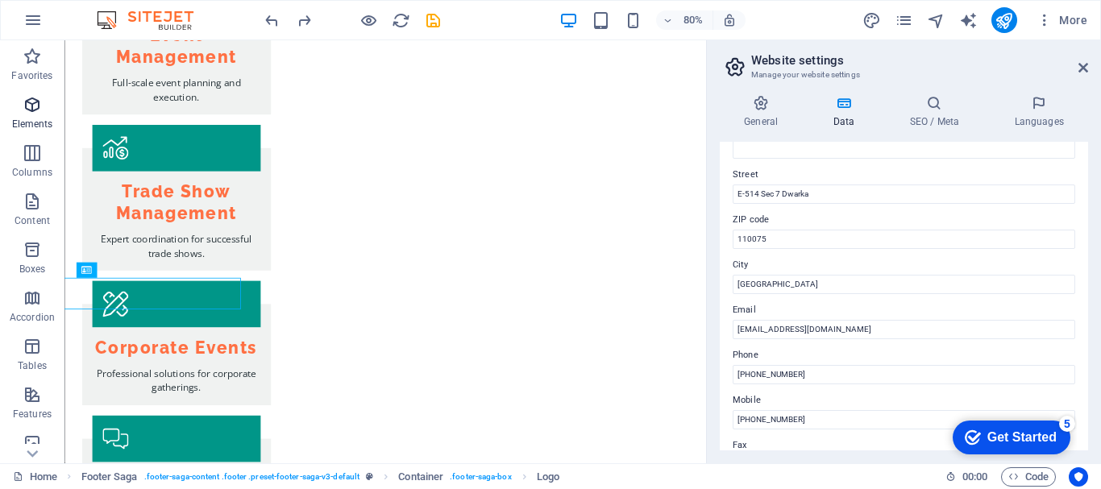
click at [31, 130] on p "Elements" at bounding box center [32, 124] width 41 height 13
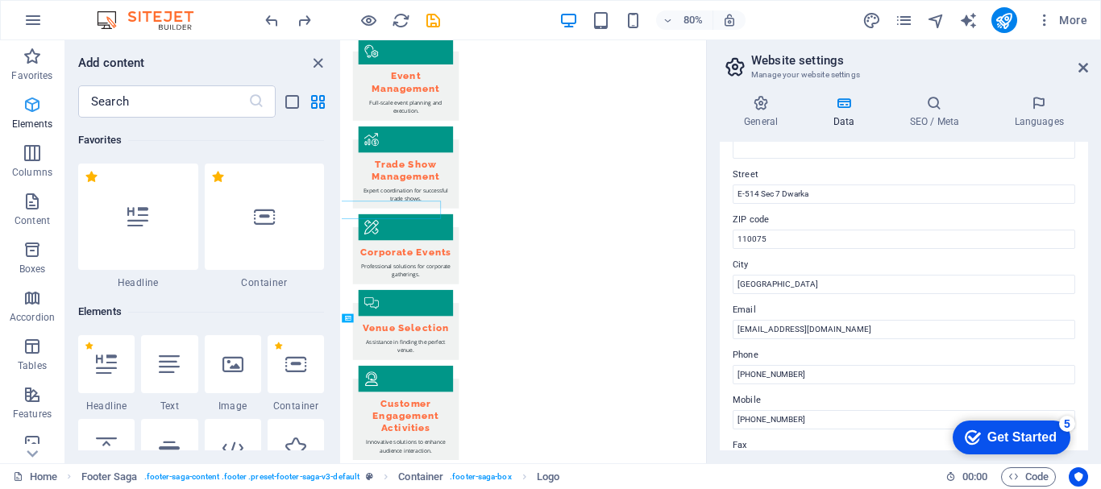
click at [32, 119] on p "Elements" at bounding box center [32, 124] width 41 height 13
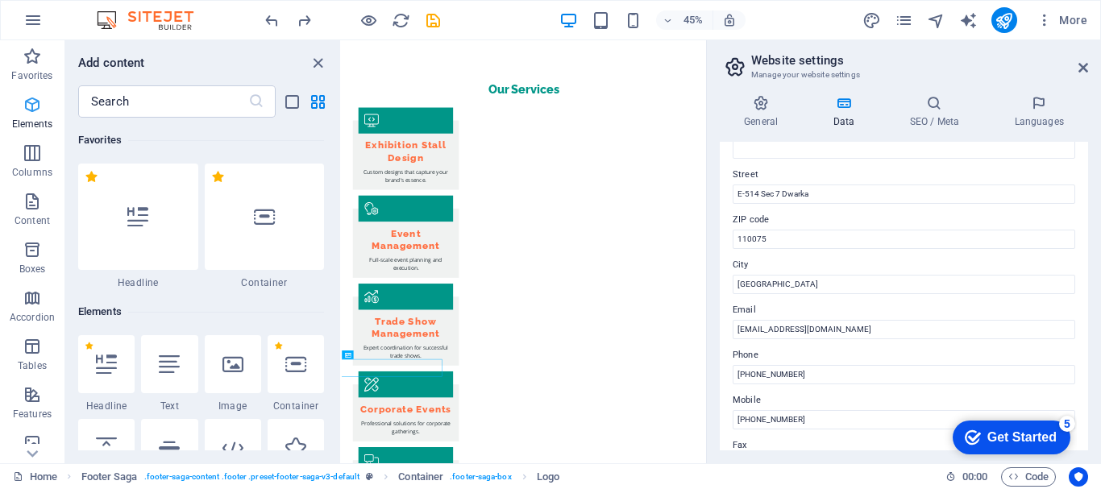
scroll to position [172, 0]
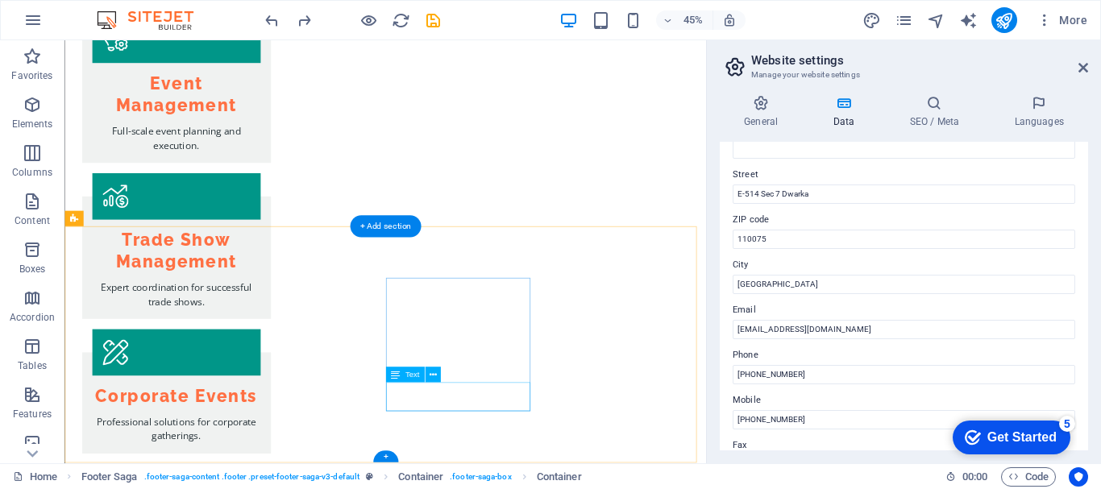
scroll to position [2315, 0]
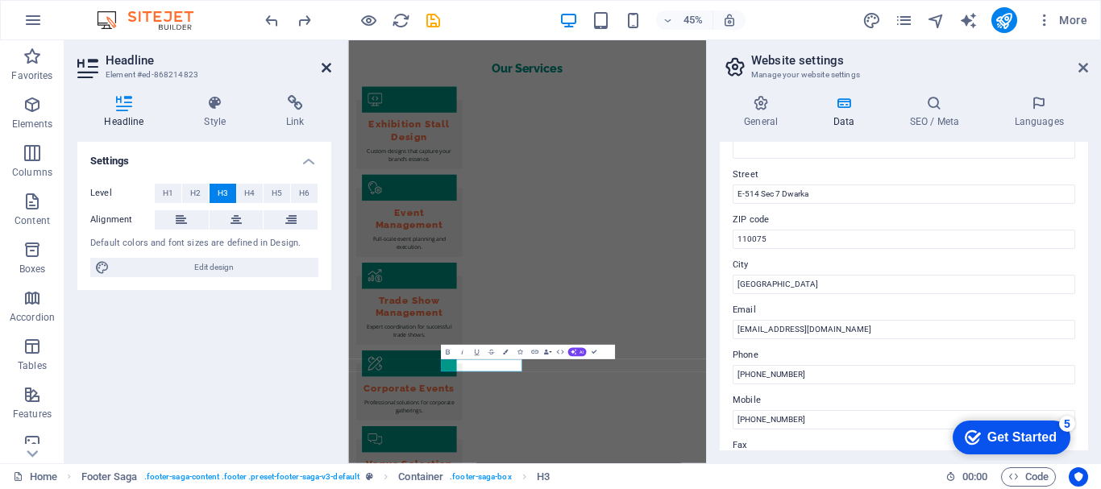
click at [322, 70] on icon at bounding box center [327, 67] width 10 height 13
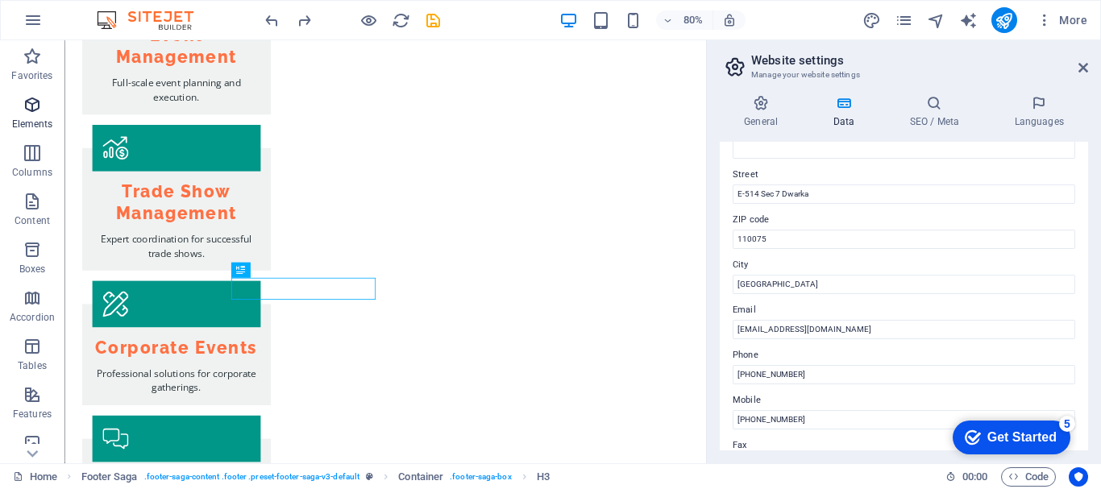
click at [56, 111] on span "Elements" at bounding box center [32, 114] width 64 height 39
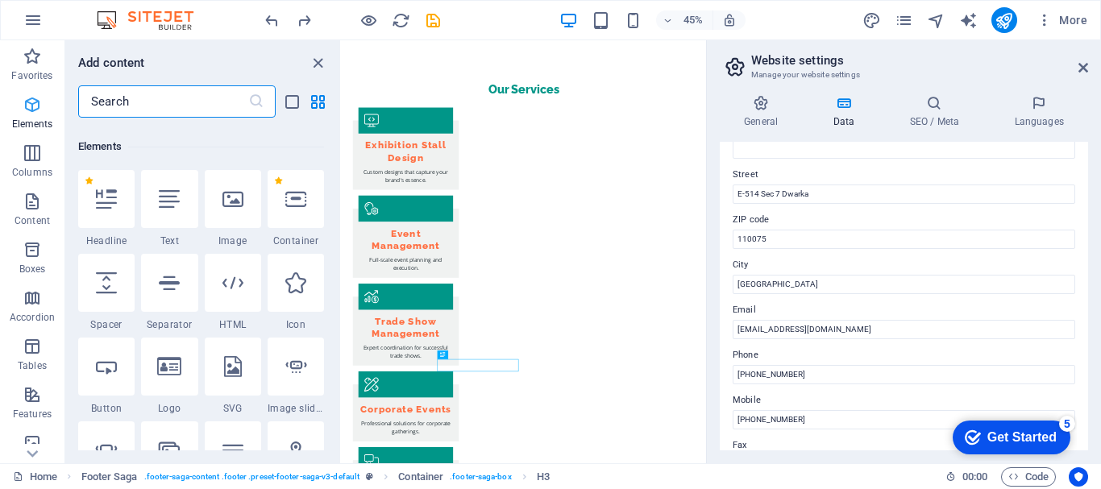
scroll to position [172, 0]
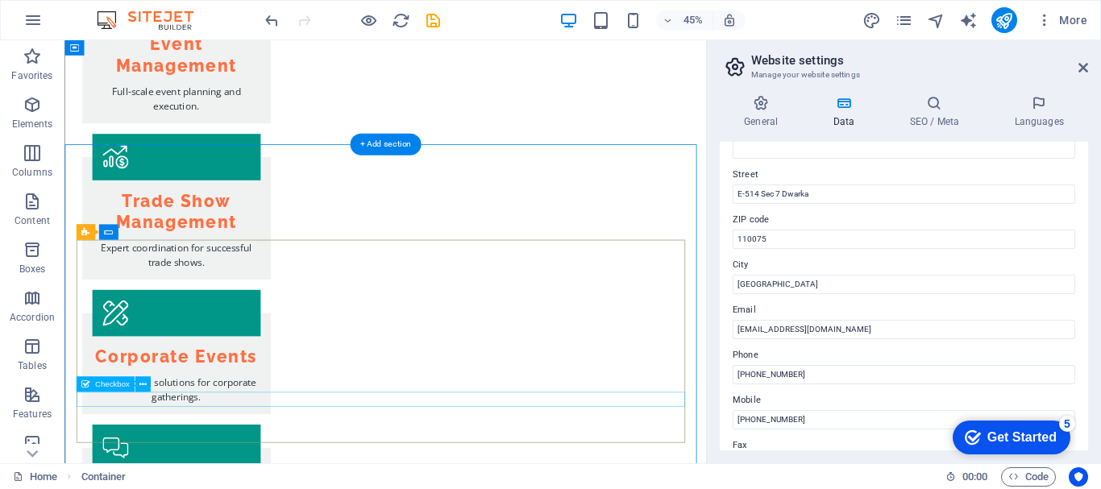
scroll to position [2340, 0]
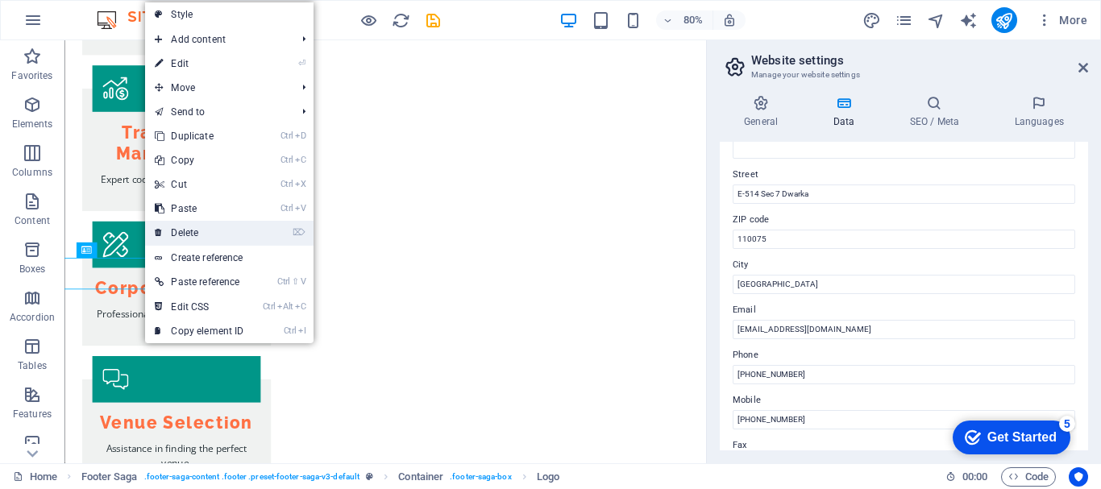
click at [221, 229] on link "⌦ Delete" at bounding box center [199, 233] width 108 height 24
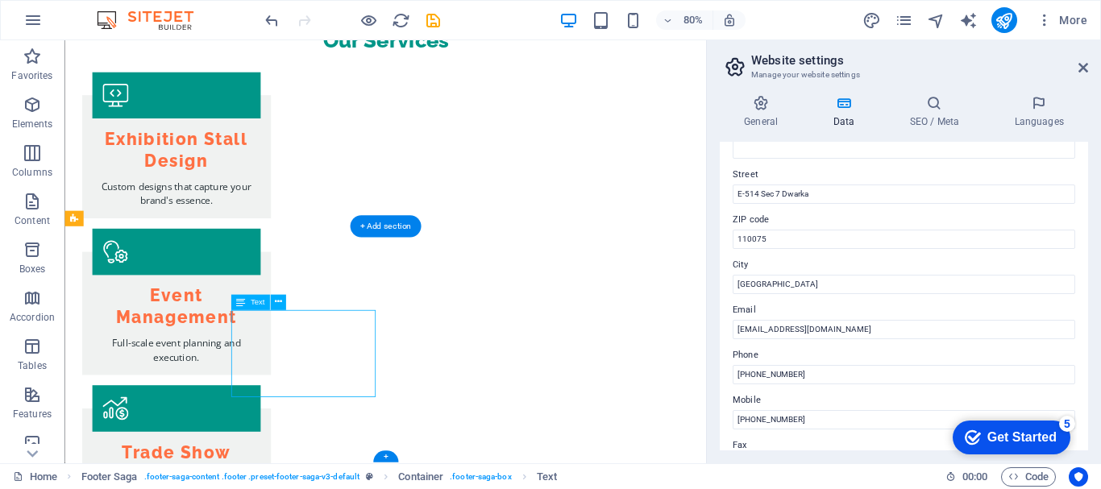
scroll to position [2253, 0]
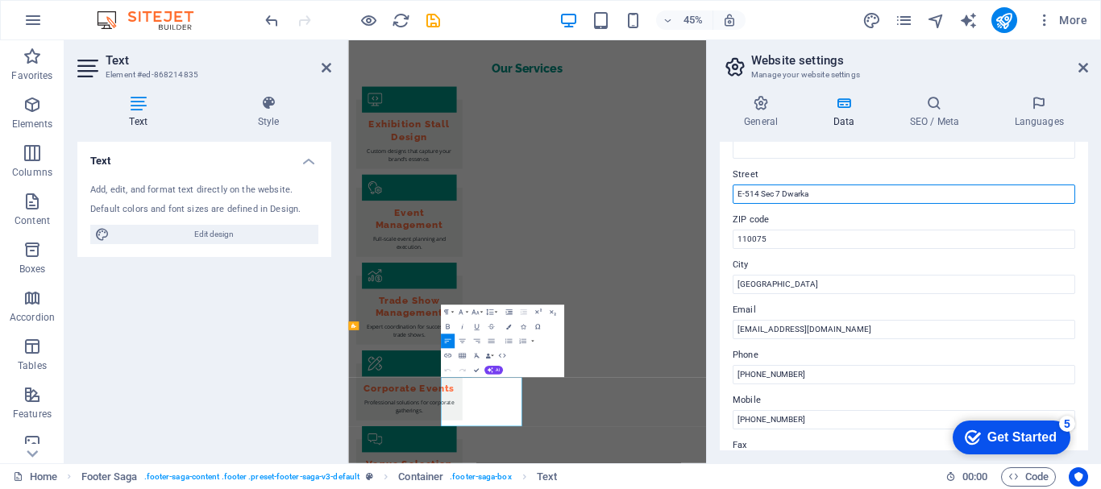
click at [746, 195] on input "E-514 Sec 7 Dwarka" at bounding box center [904, 194] width 343 height 19
type input "E 514 Sec 7 Dwarka"
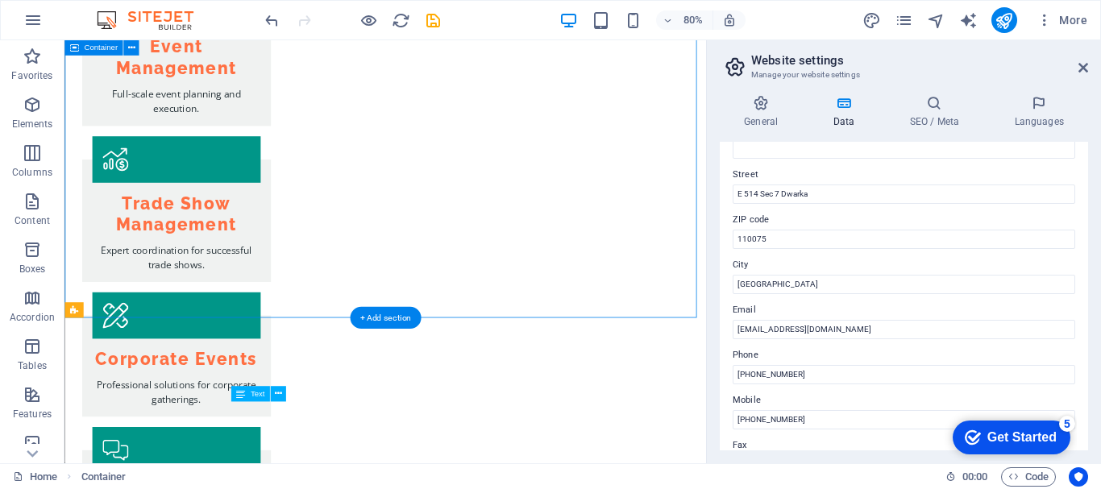
scroll to position [2315, 0]
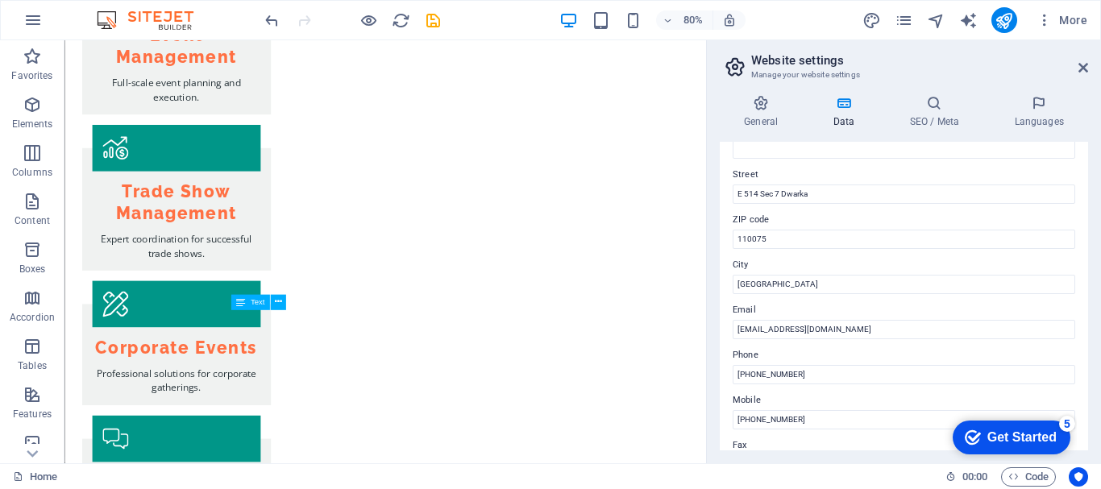
drag, startPoint x: 859, startPoint y: 472, endPoint x: 802, endPoint y: 496, distance: 61.8
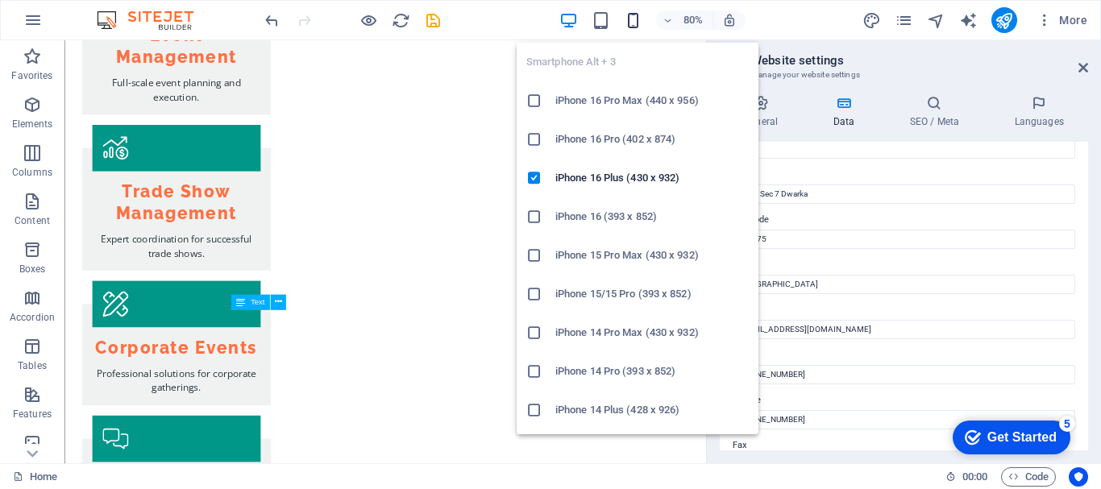
click at [629, 19] on icon "button" at bounding box center [633, 20] width 19 height 19
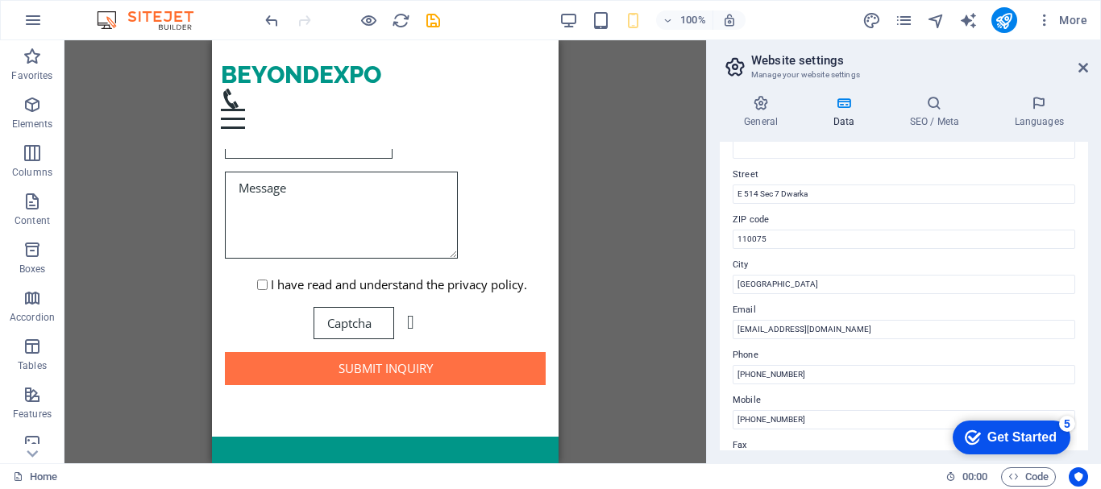
scroll to position [0, 0]
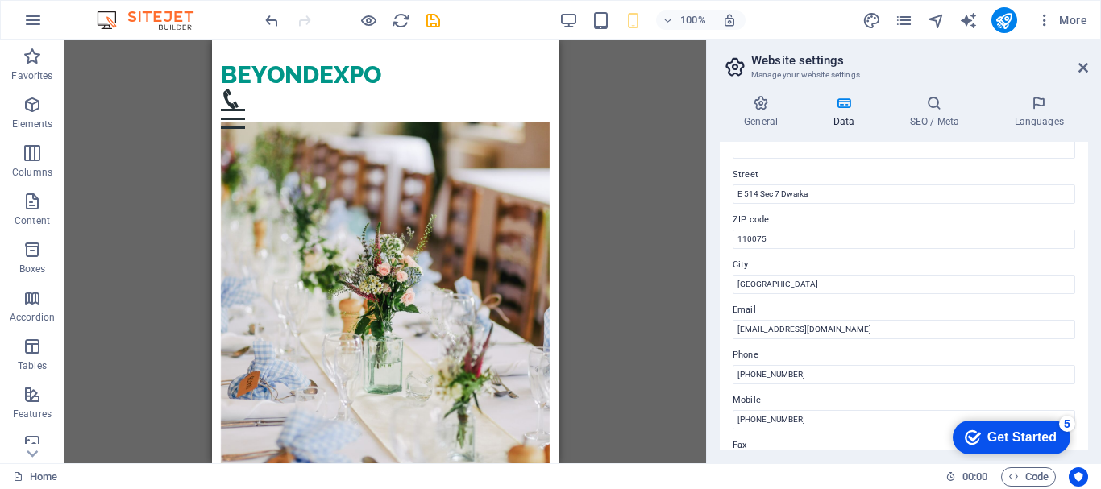
drag, startPoint x: 555, startPoint y: 262, endPoint x: 800, endPoint y: 58, distance: 318.7
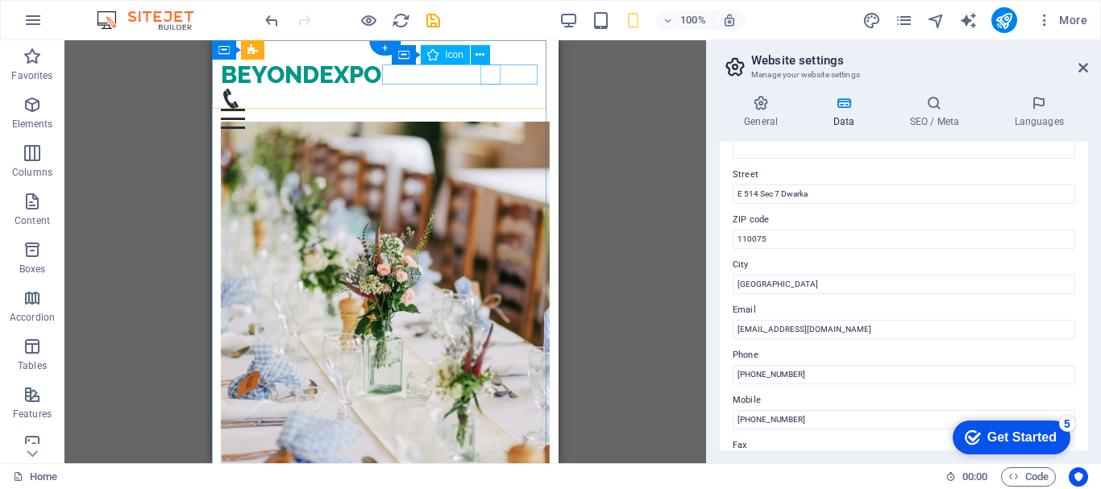
click at [491, 89] on figure at bounding box center [379, 99] width 317 height 20
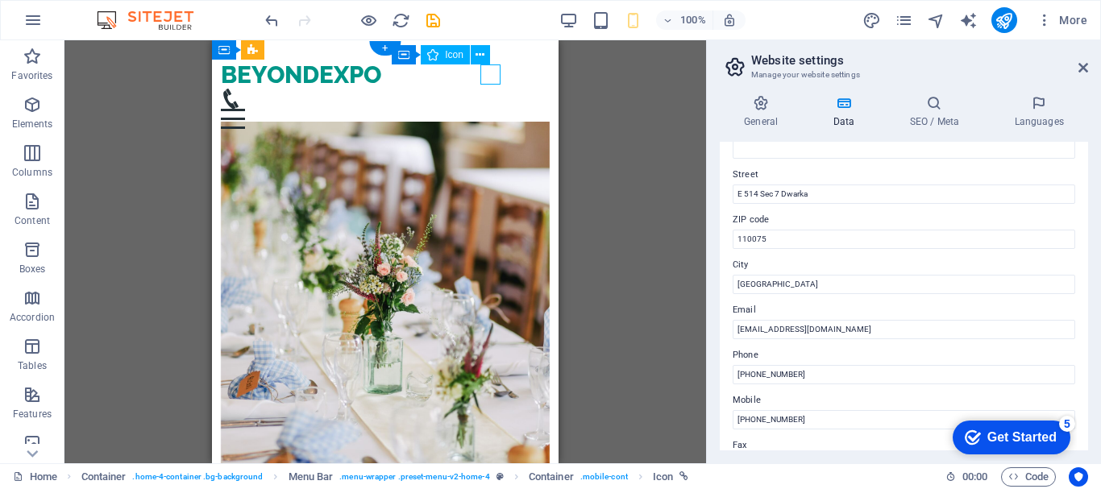
click at [491, 89] on figure at bounding box center [379, 99] width 317 height 20
select select "xMidYMid"
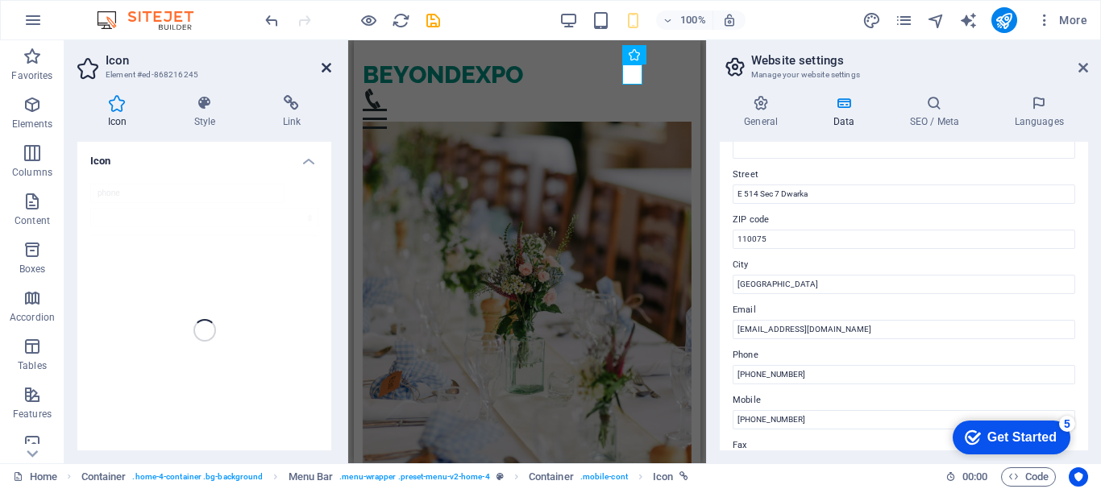
click at [330, 69] on icon at bounding box center [327, 67] width 10 height 13
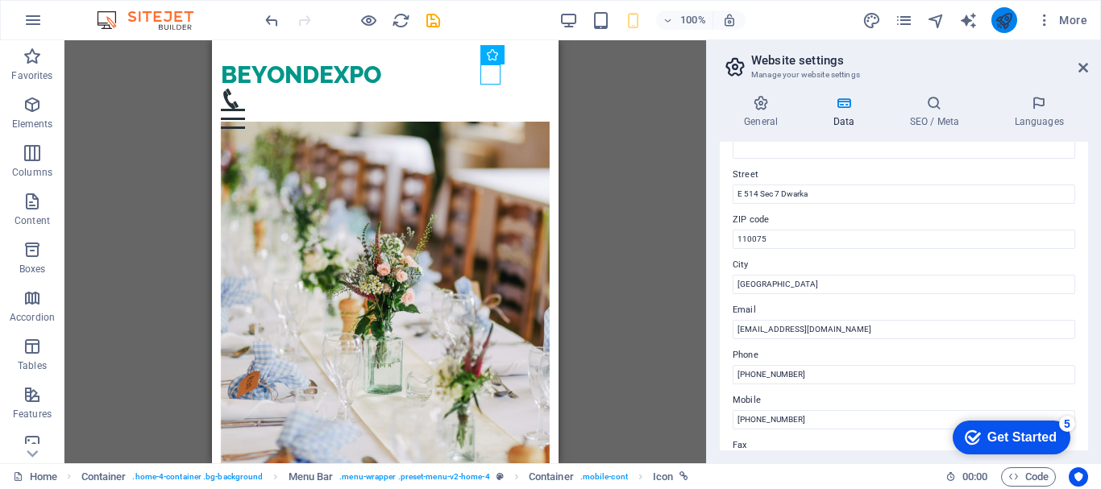
click at [1014, 21] on button "publish" at bounding box center [1004, 20] width 26 height 26
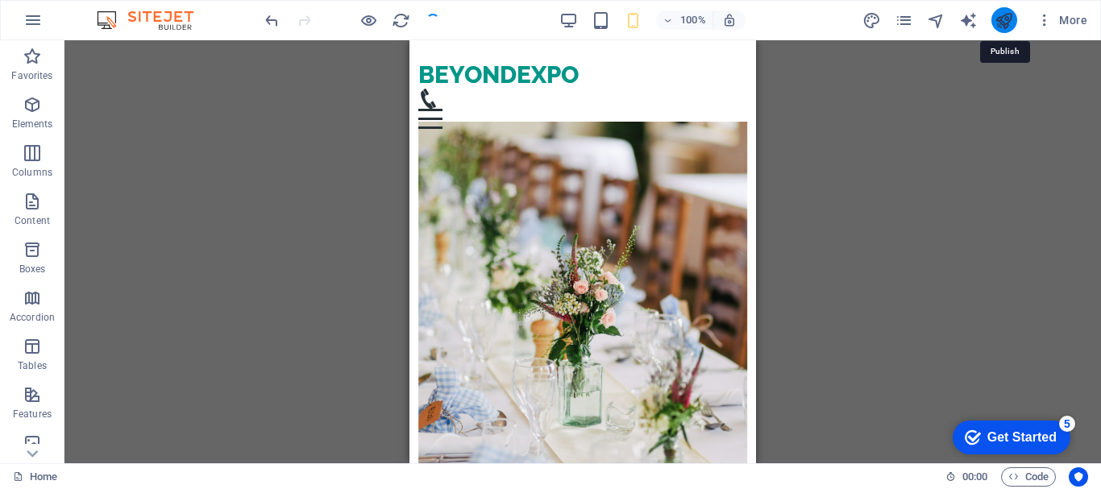
click at [1003, 23] on icon "publish" at bounding box center [1003, 20] width 19 height 19
